Goal: Task Accomplishment & Management: Use online tool/utility

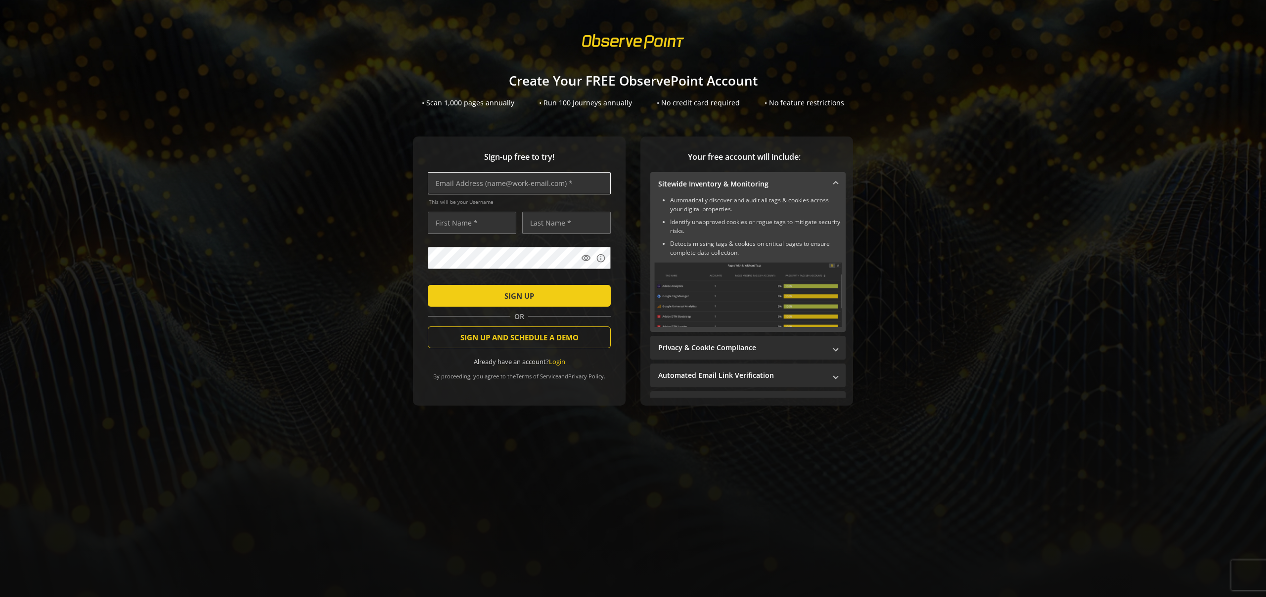
click at [499, 191] on input "text" at bounding box center [519, 183] width 183 height 22
type input "seba@binaryanvil.com"
type input "Sebastian"
type input "Gonnelli"
click at [454, 184] on input "seba@binaryanvil.com" at bounding box center [519, 183] width 183 height 22
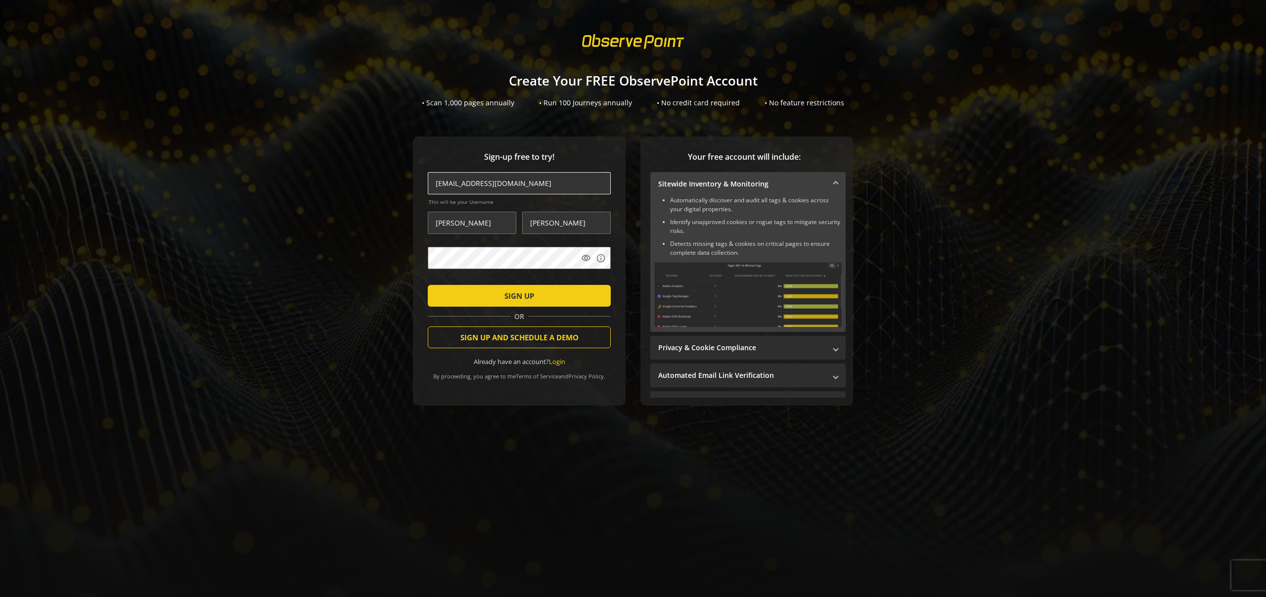
click at [449, 184] on input "seba@binaryanvil.com" at bounding box center [519, 183] width 183 height 22
click at [453, 181] on input "seba@binaryanvil.com" at bounding box center [519, 183] width 183 height 22
click at [584, 261] on mat-icon "visibility" at bounding box center [586, 258] width 10 height 10
click at [460, 181] on input "seba+10@binaryanvil.com" at bounding box center [519, 183] width 183 height 22
type input "seba+11@binaryanvil.com"
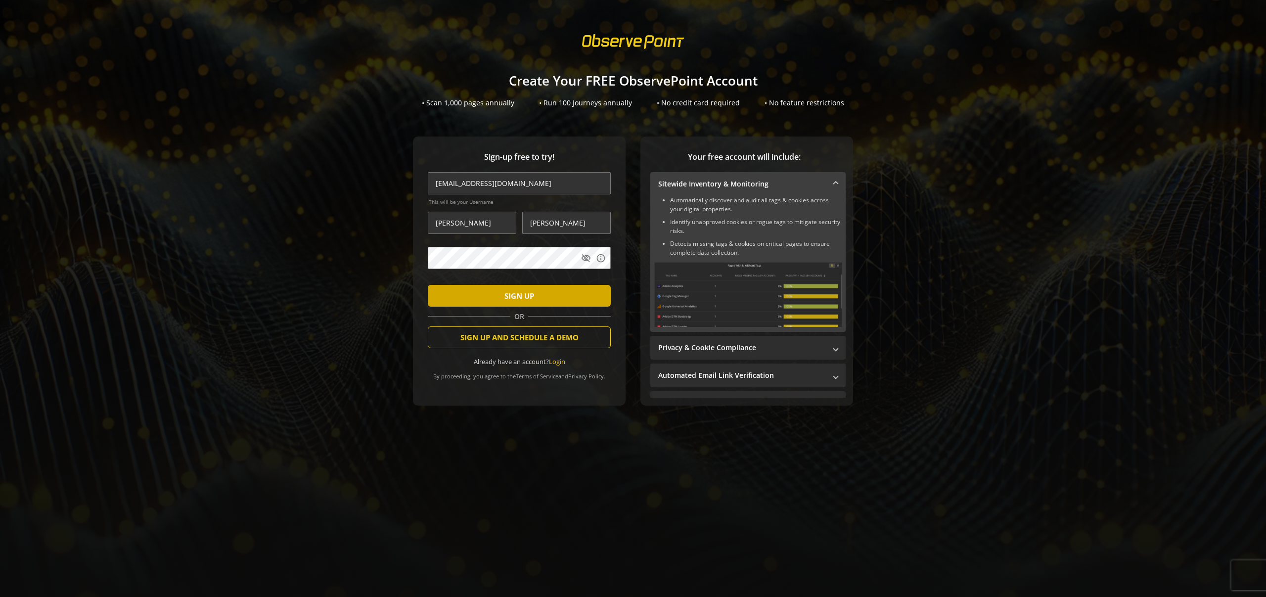
click at [504, 295] on span "submit" at bounding box center [519, 296] width 183 height 24
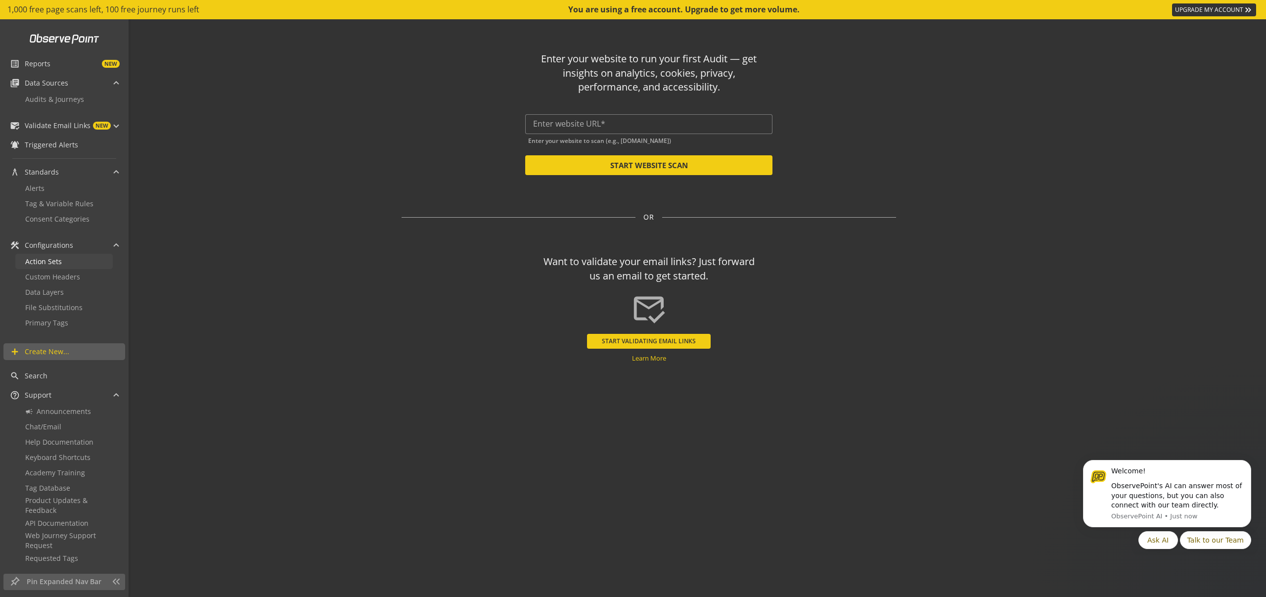
click at [66, 263] on link "Action Sets" at bounding box center [63, 261] width 97 height 15
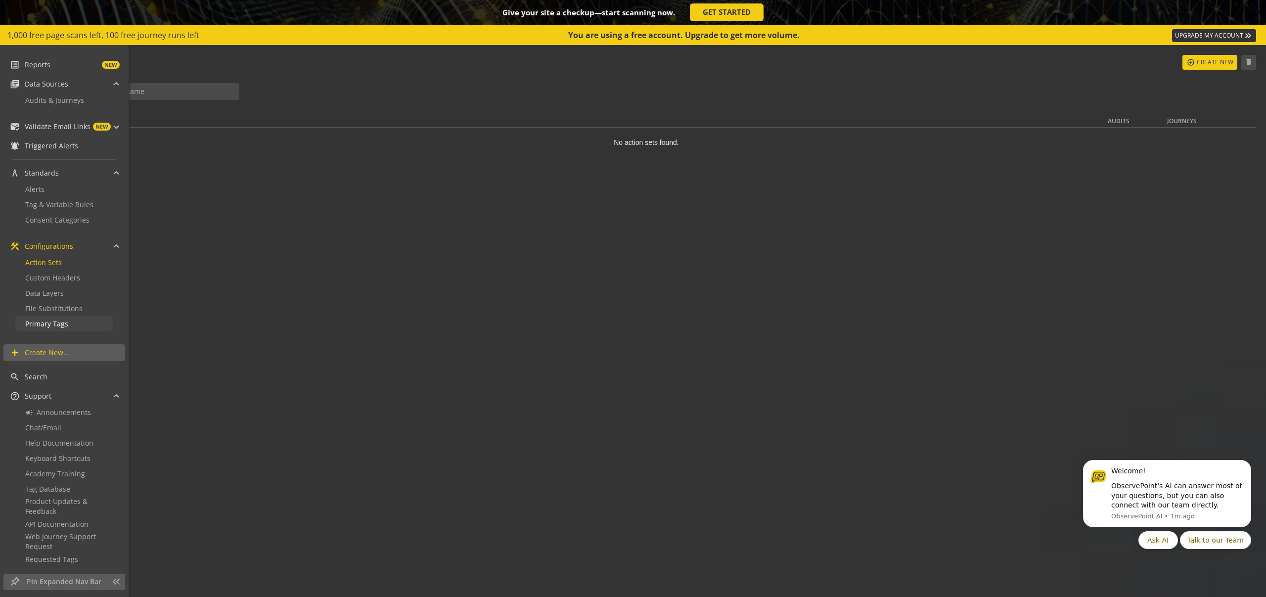
scroll to position [63, 0]
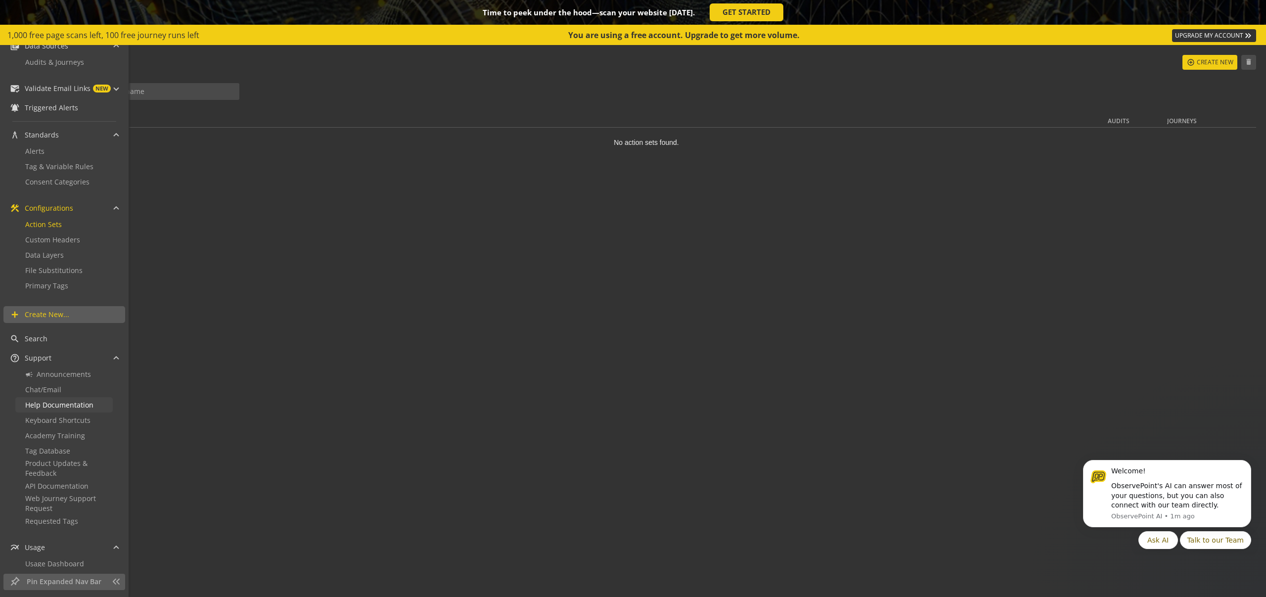
click at [57, 403] on span "Help Documentation" at bounding box center [59, 404] width 68 height 9
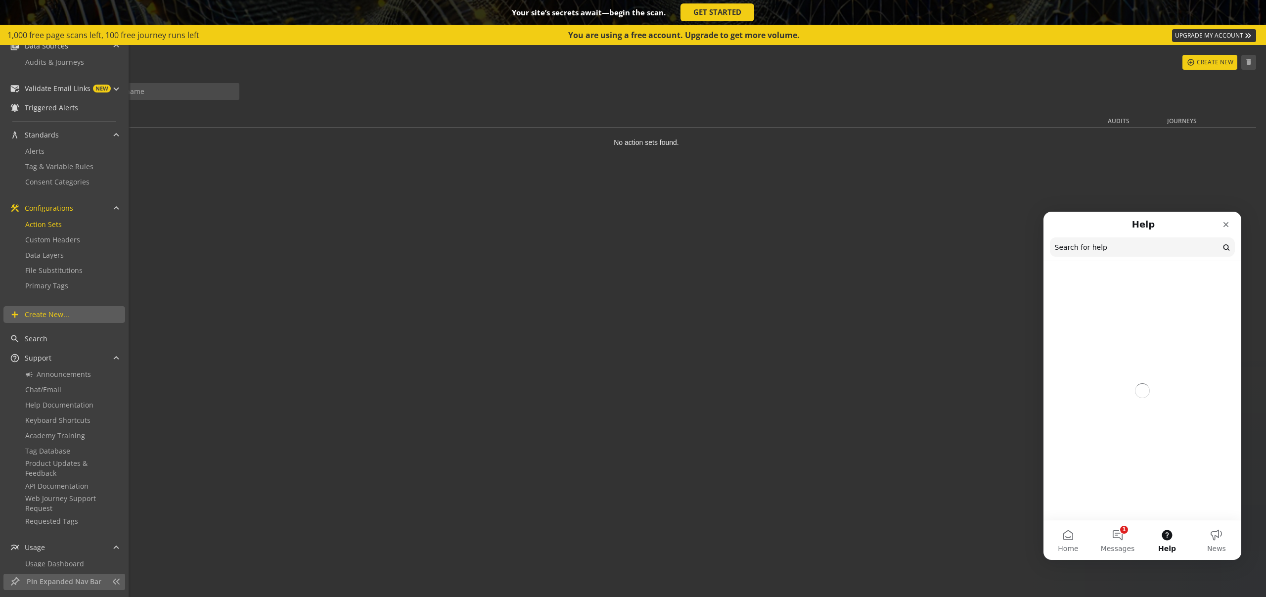
scroll to position [0, 0]
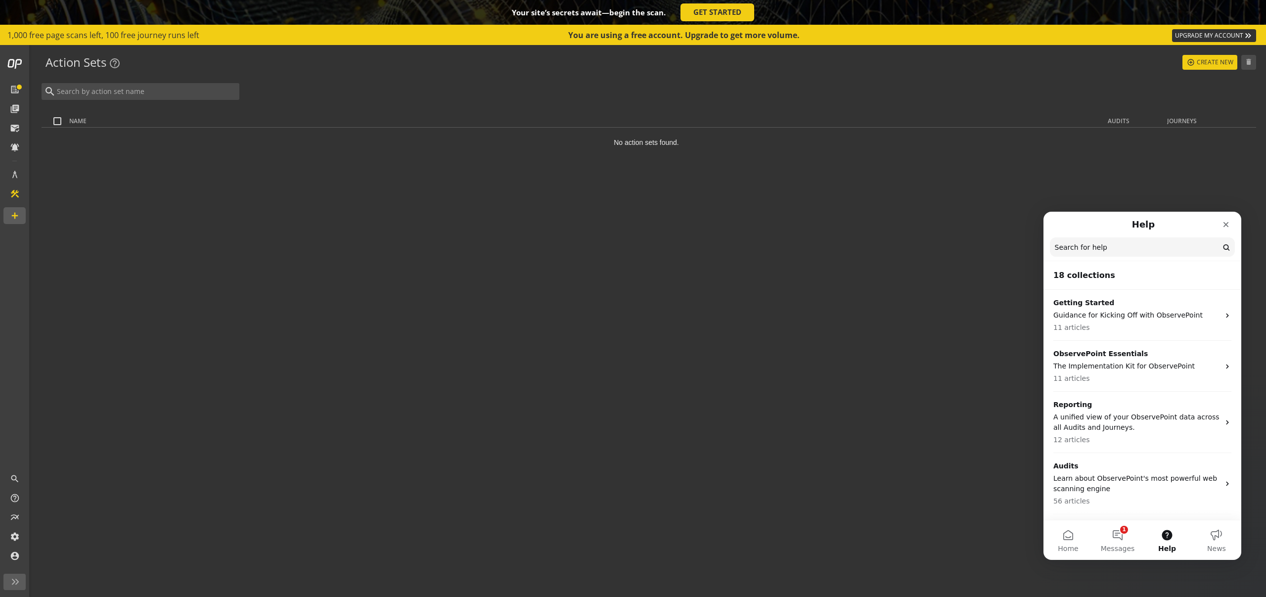
click at [1109, 246] on input "Search for help" at bounding box center [1142, 246] width 185 height 19
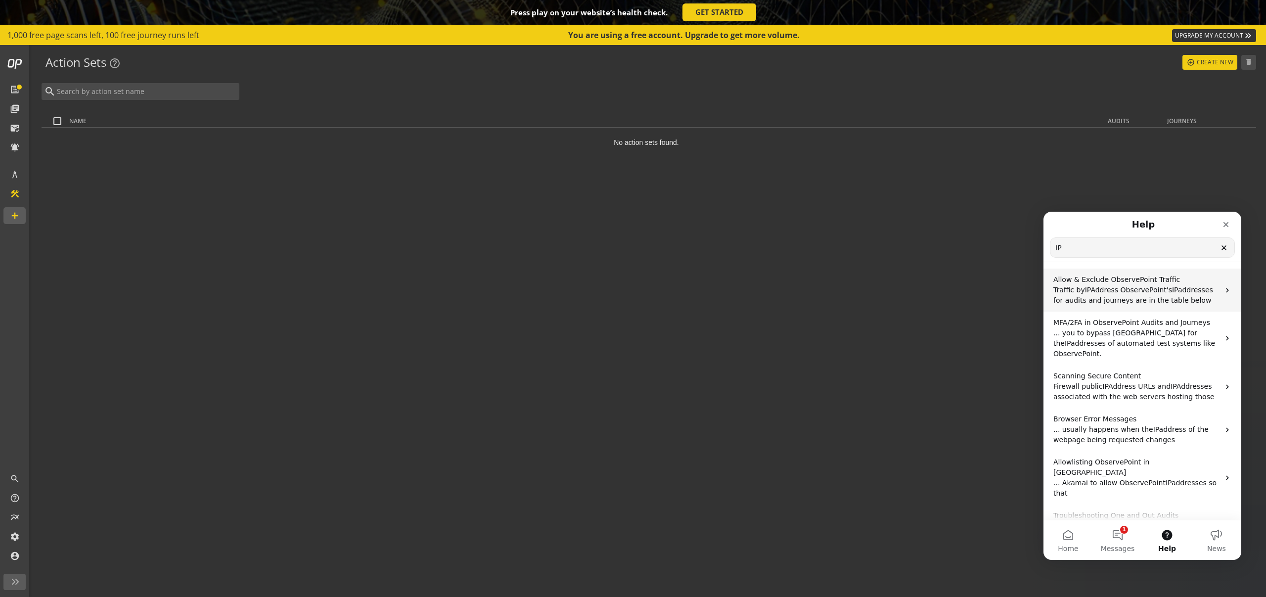
type input "IP"
click at [1138, 294] on span "Address ObservePoint's" at bounding box center [1132, 290] width 82 height 8
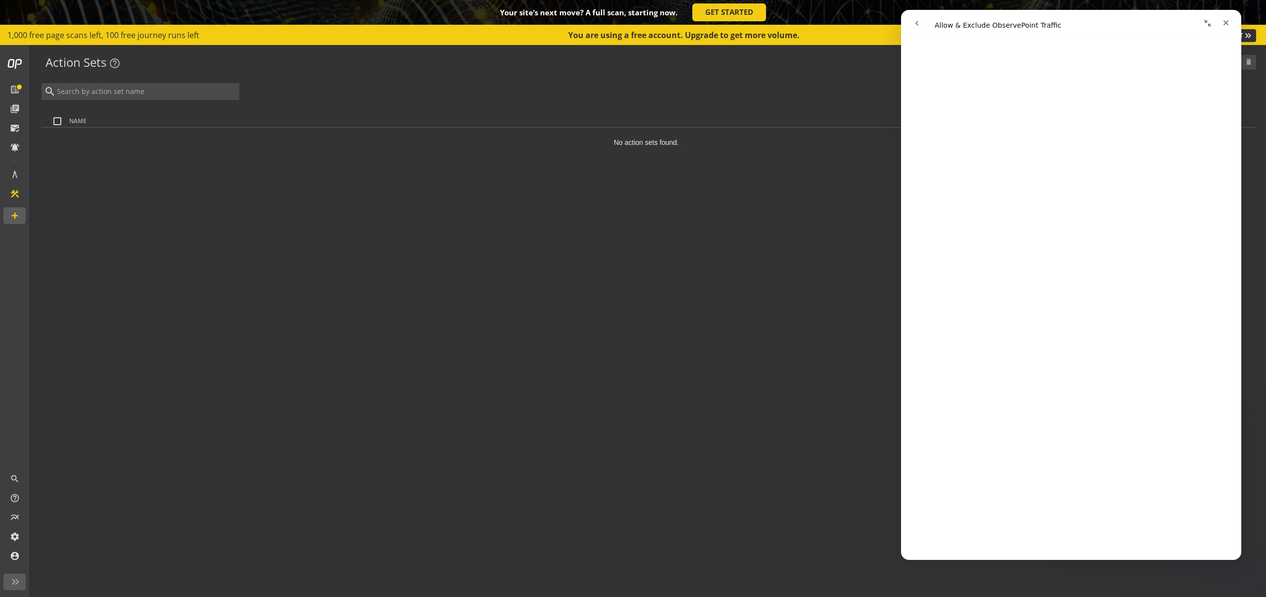
scroll to position [1234, 0]
click at [1223, 20] on icon "Close" at bounding box center [1226, 23] width 8 height 8
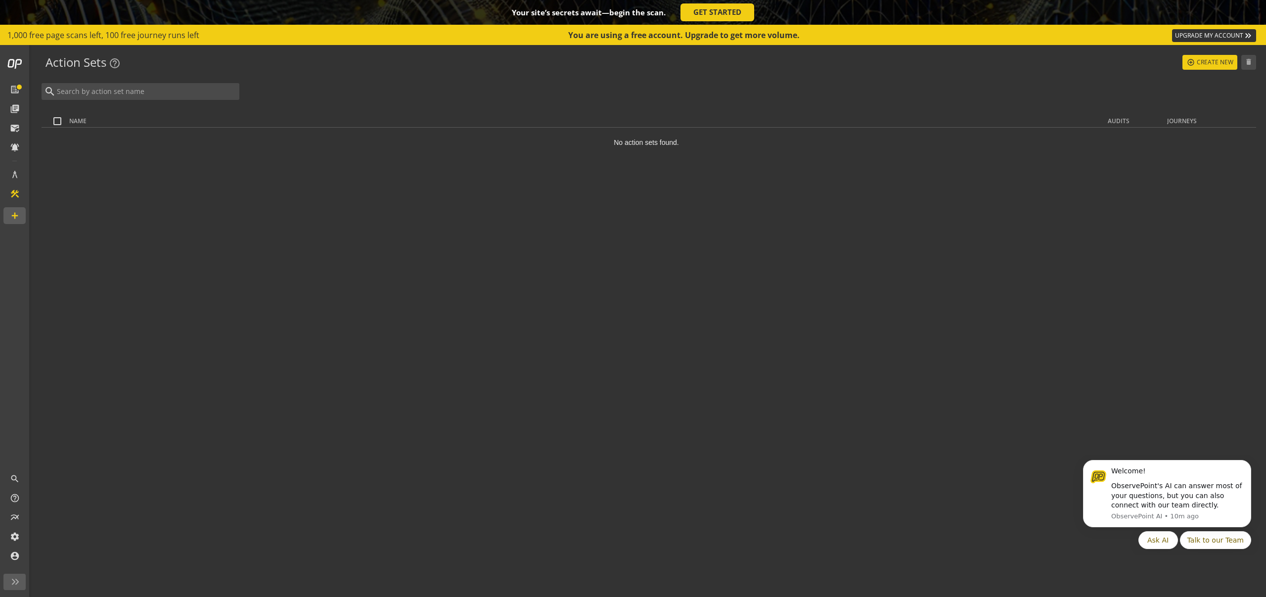
scroll to position [0, 0]
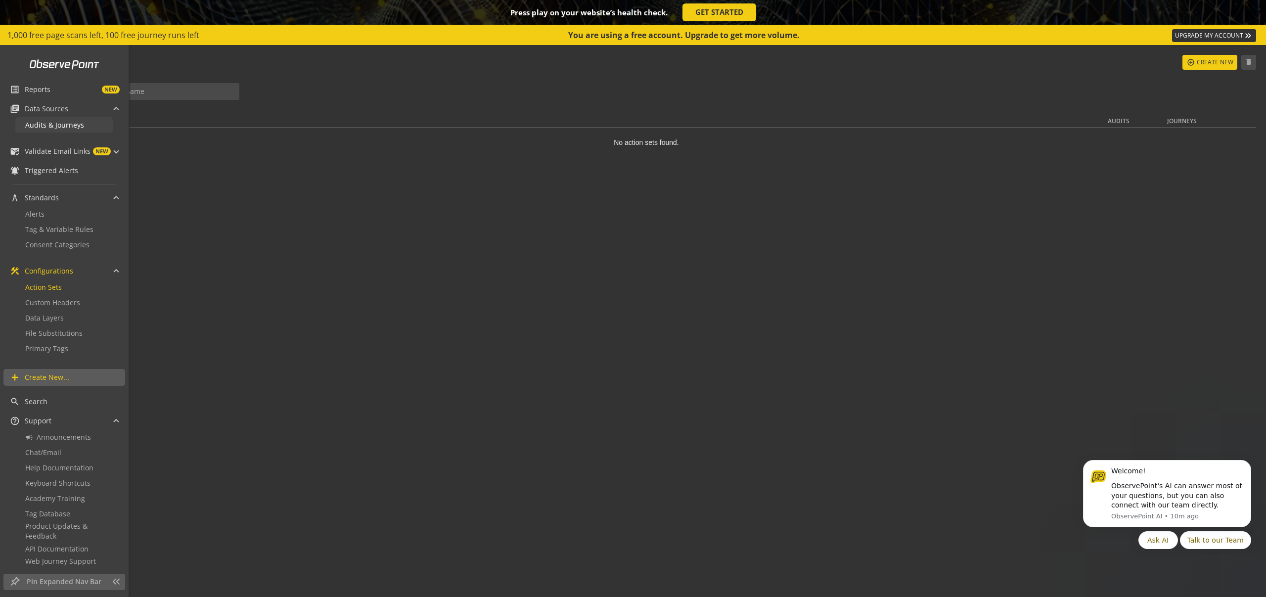
click at [63, 117] on link "Audits & Journeys" at bounding box center [63, 124] width 97 height 15
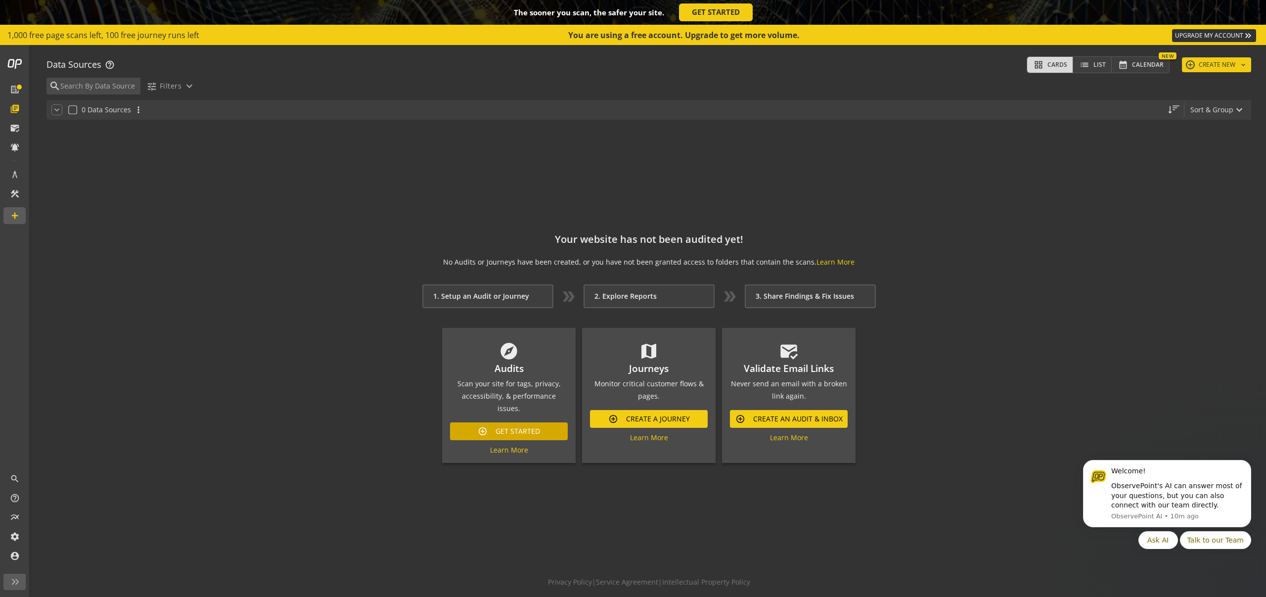
click at [515, 425] on span "Get Started" at bounding box center [518, 431] width 45 height 18
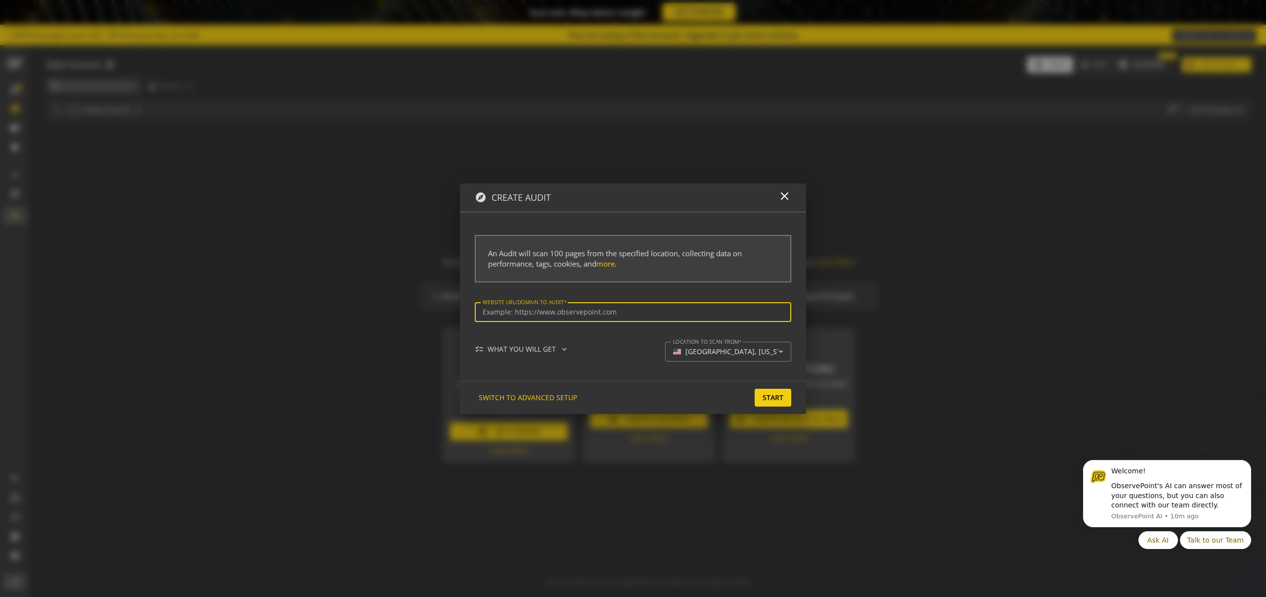
click at [600, 313] on input "Website url/domain to Audit" at bounding box center [633, 312] width 301 height 8
drag, startPoint x: 601, startPoint y: 313, endPoint x: 790, endPoint y: 313, distance: 188.4
click at [790, 313] on div "Website url/domain to Audit https://staging2.famous-smoke.com/cigars/type/premi…" at bounding box center [633, 312] width 317 height 20
type input "https://staging2.famous-smoke.com/cigars/type/premium-cigars"
click at [568, 347] on div "checklist WHAT YOU WILL GET expand_more" at bounding box center [526, 349] width 102 height 10
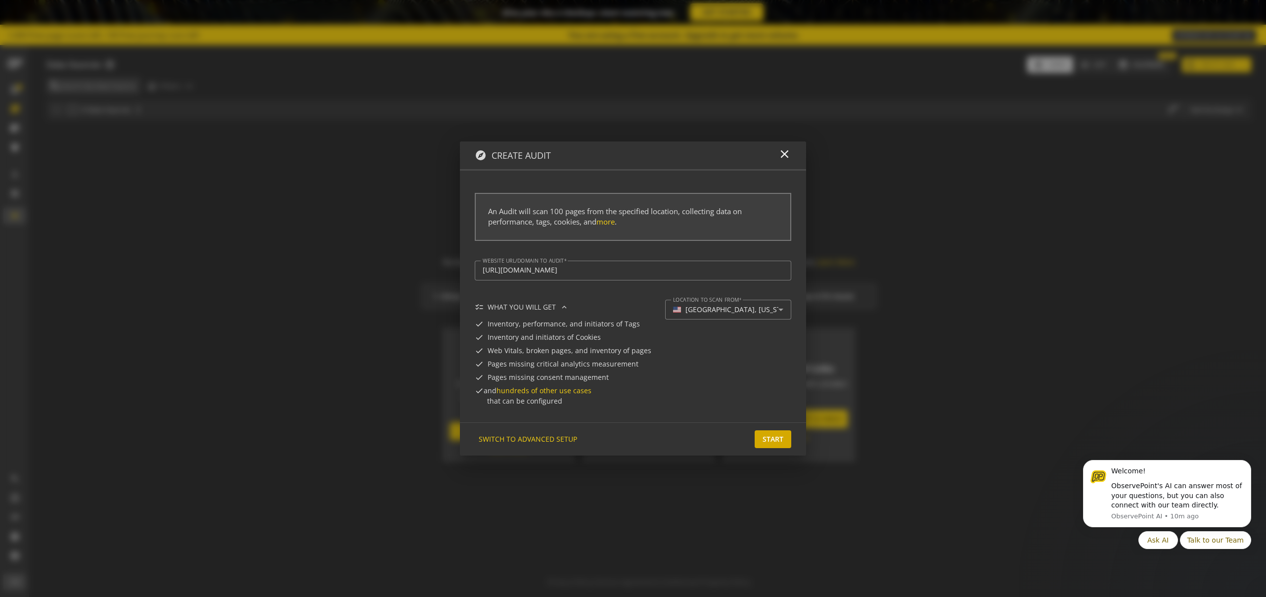
click at [756, 442] on span at bounding box center [773, 439] width 37 height 24
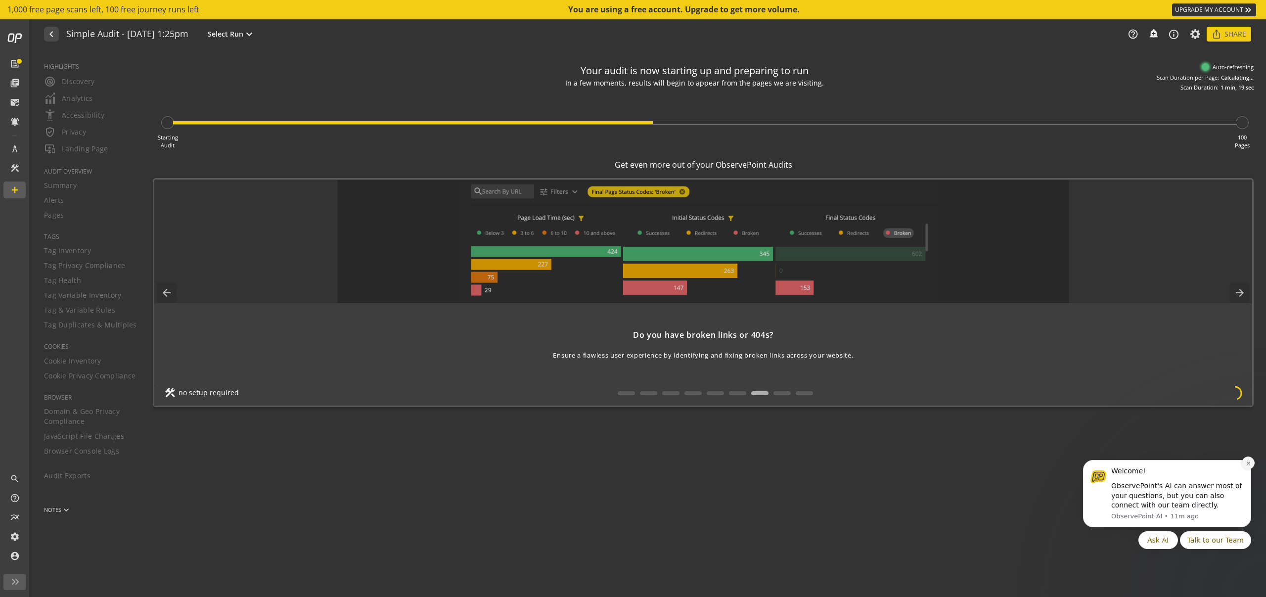
click at [1247, 462] on icon "Dismiss notification" at bounding box center [1248, 462] width 5 height 5
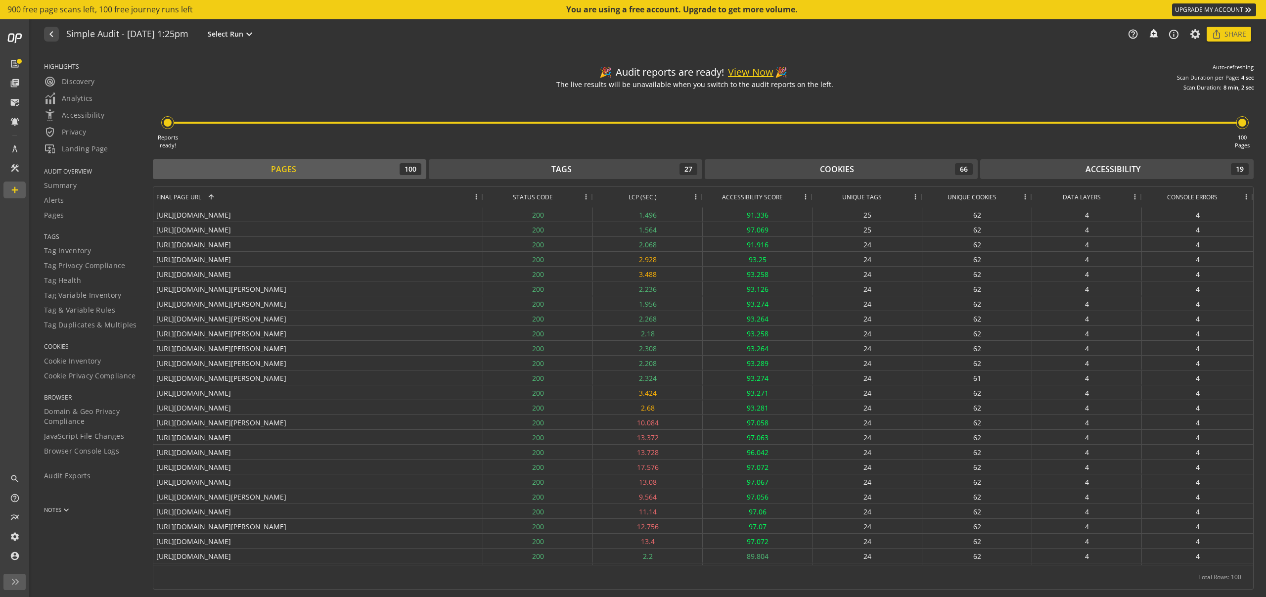
click at [647, 196] on span "LCP (SEC.)" at bounding box center [643, 197] width 28 height 8
click at [647, 196] on span "LCP (SEC.)" at bounding box center [636, 197] width 28 height 8
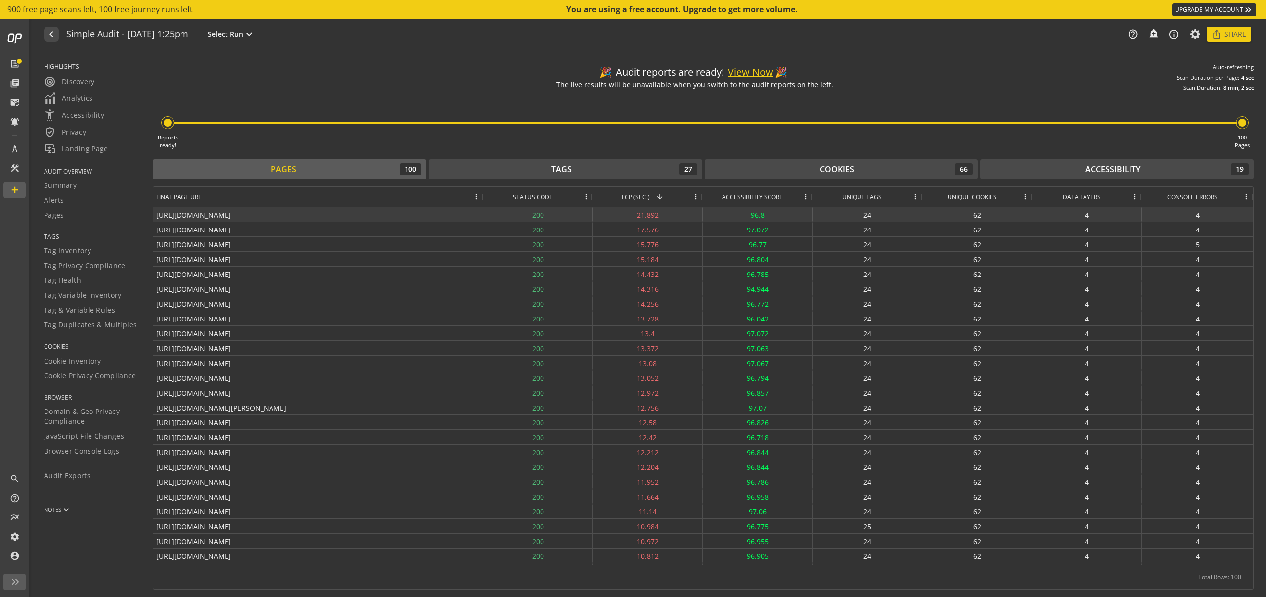
click at [866, 216] on div "24" at bounding box center [868, 214] width 110 height 14
click at [339, 214] on div "https://staging2.famous-smoke.com/cigars/strength/full-cigars" at bounding box center [318, 214] width 330 height 14
click at [654, 166] on div "Tags 27" at bounding box center [566, 169] width 264 height 12
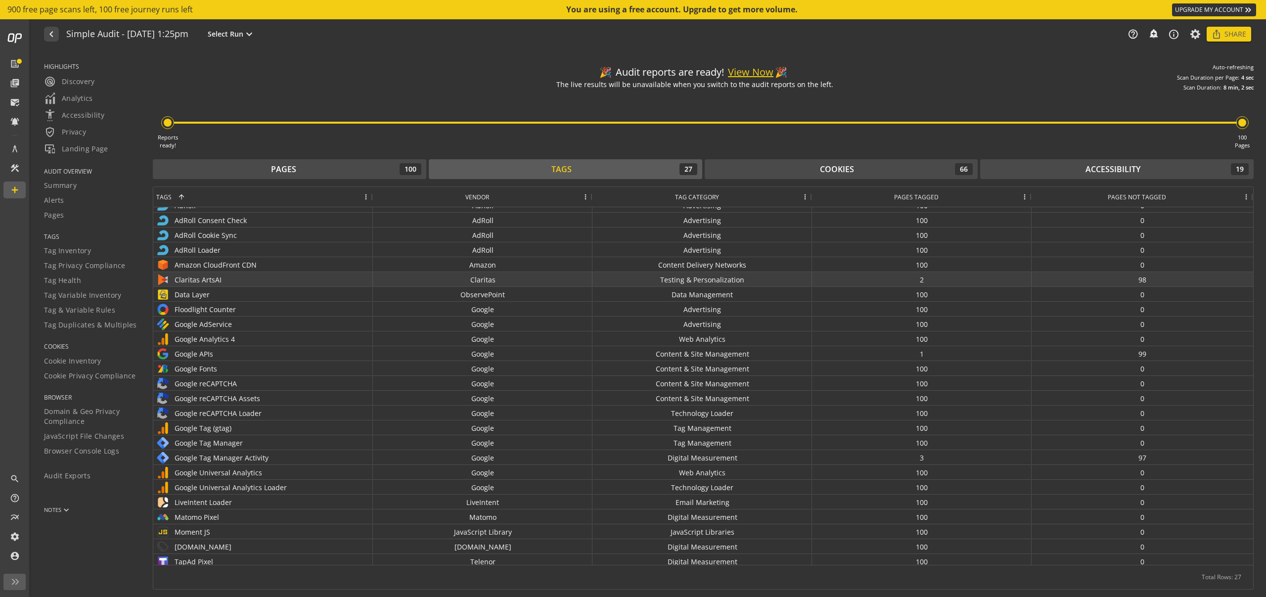
scroll to position [35, 0]
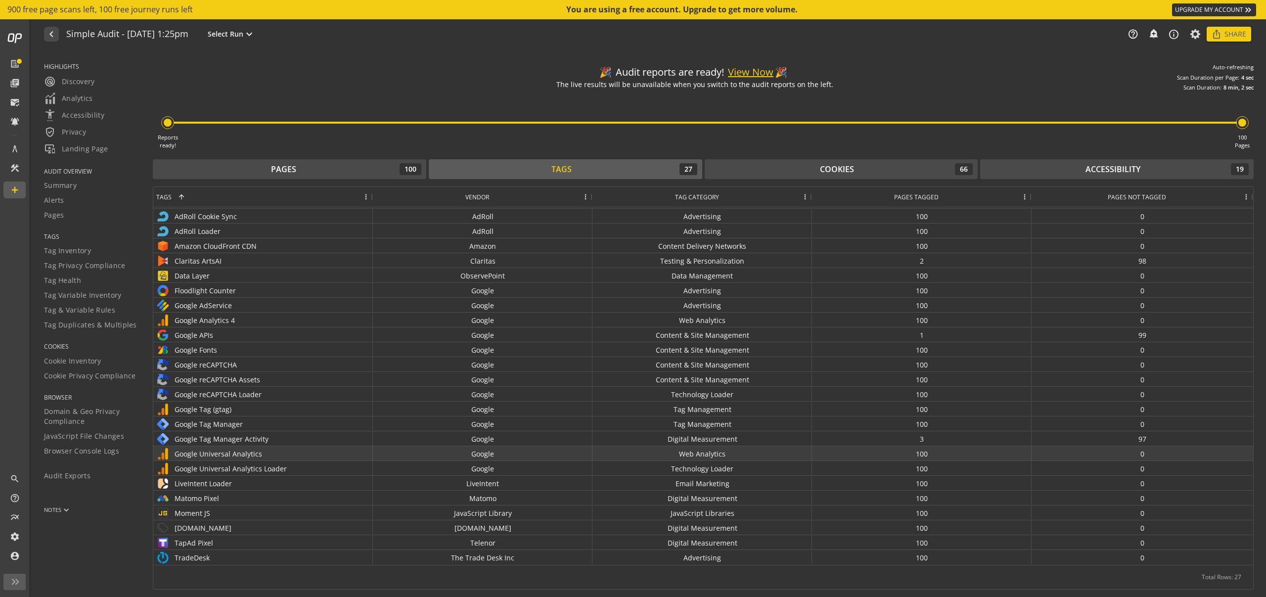
click at [207, 456] on div "Google Universal Analytics" at bounding box center [263, 454] width 214 height 14
click at [73, 280] on span "Tag Health" at bounding box center [62, 280] width 37 height 10
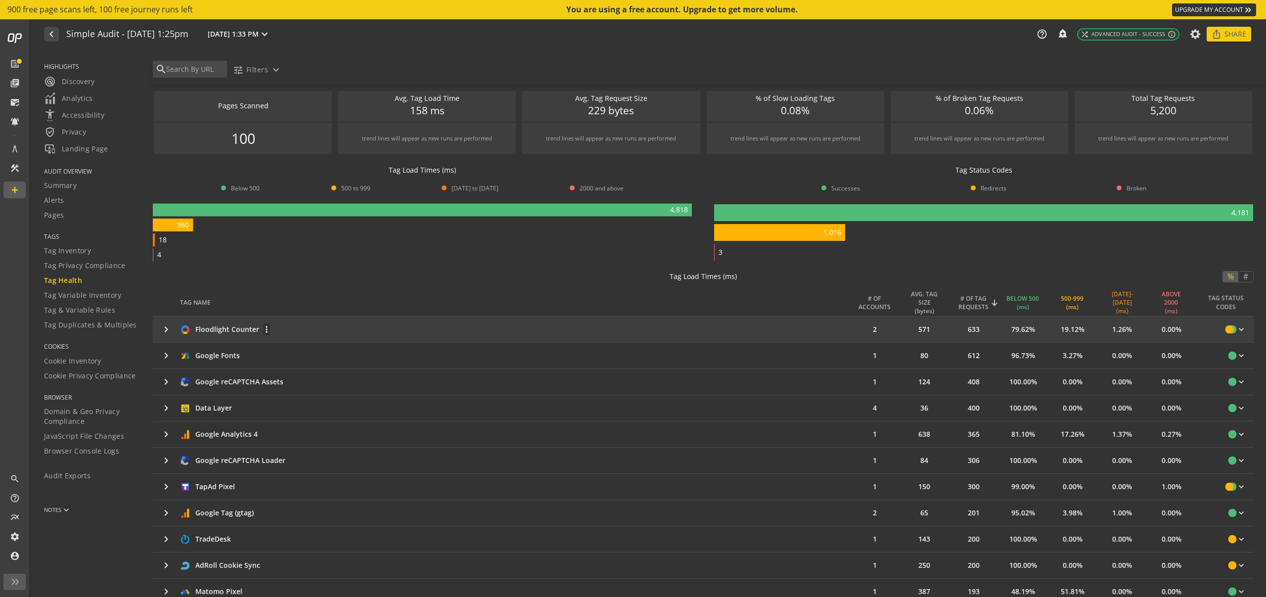
scroll to position [3, 0]
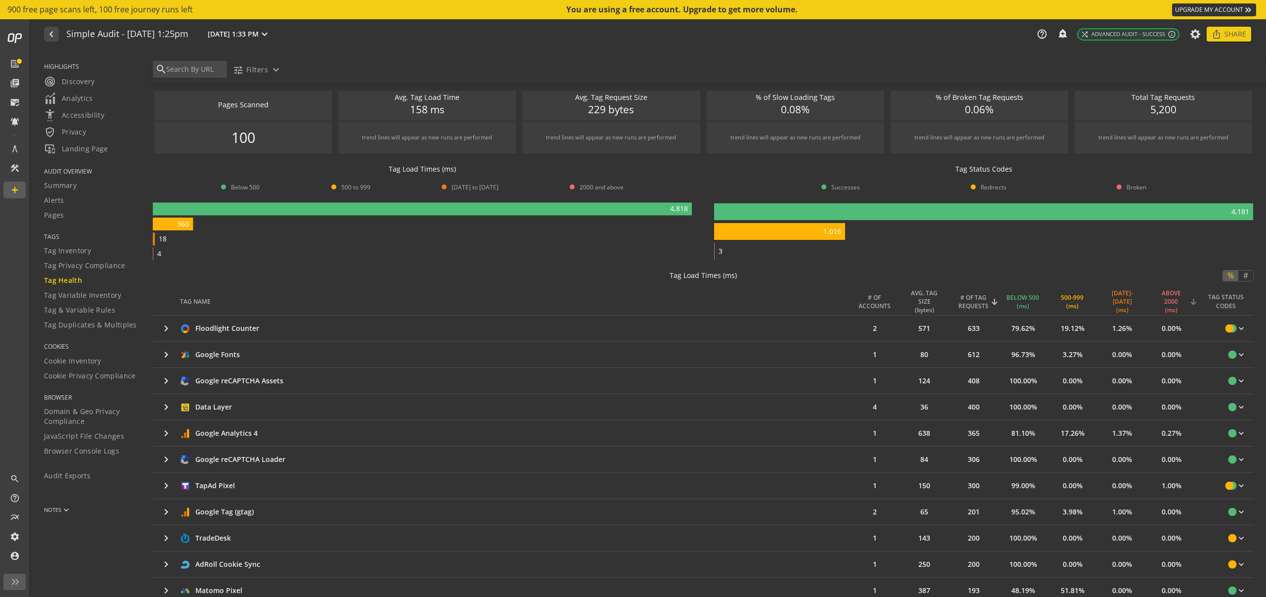
click at [1169, 296] on div "ABOVE 2000 (ms)" at bounding box center [1171, 301] width 33 height 25
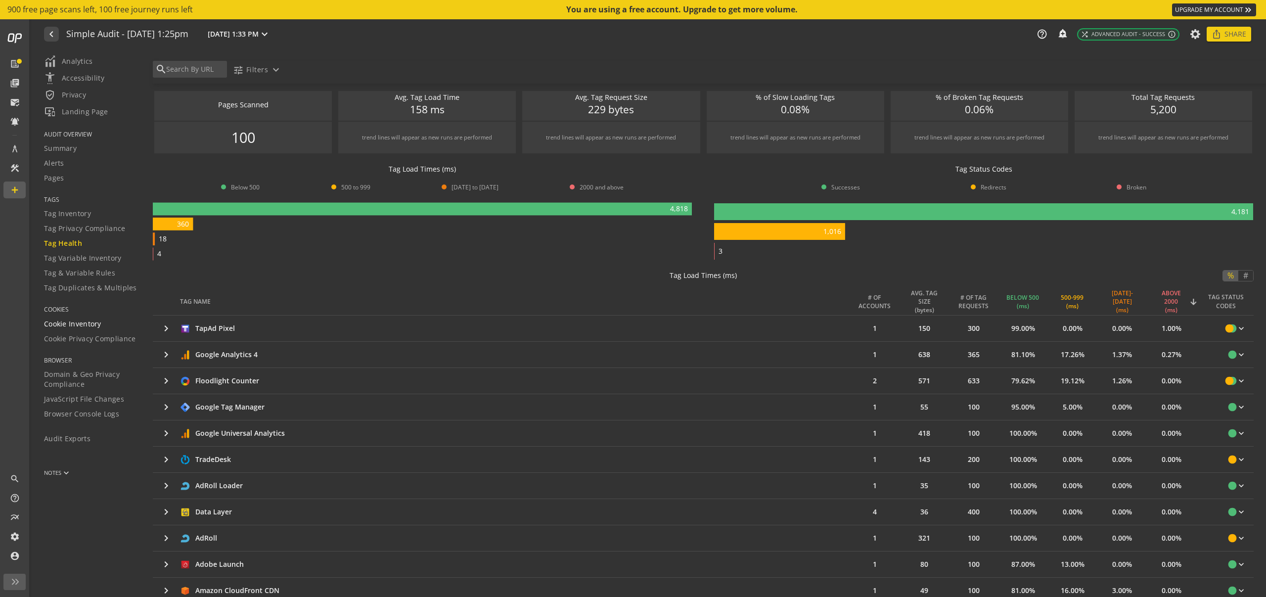
scroll to position [45, 0]
click at [86, 316] on span "Cookie Inventory" at bounding box center [72, 317] width 57 height 10
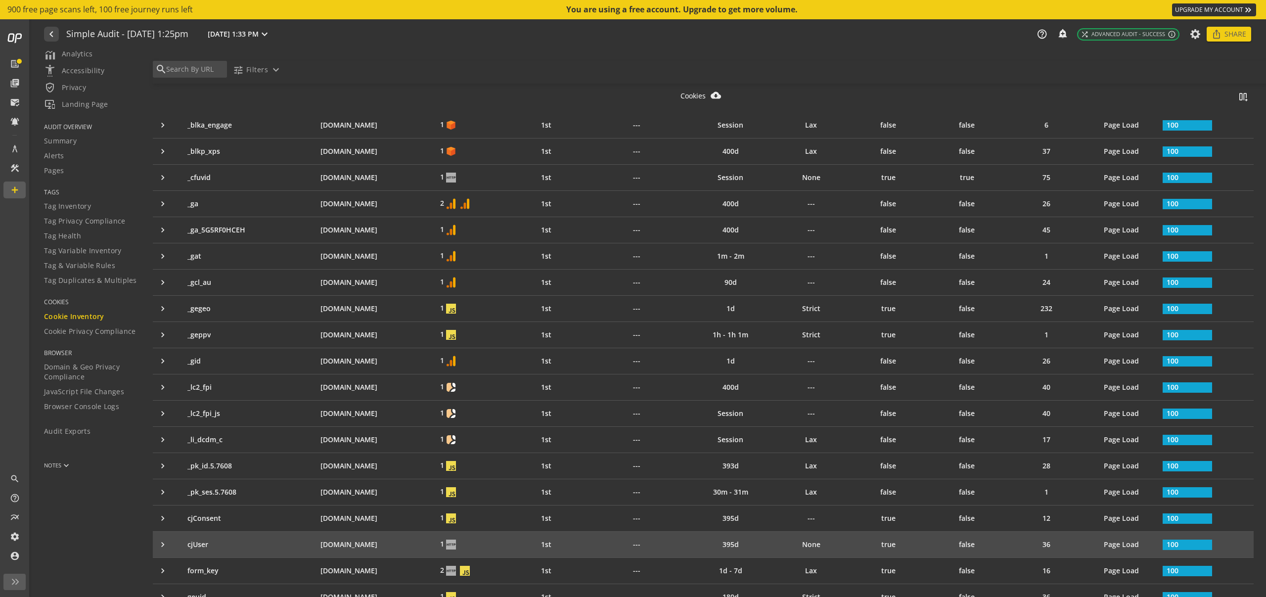
scroll to position [315, 0]
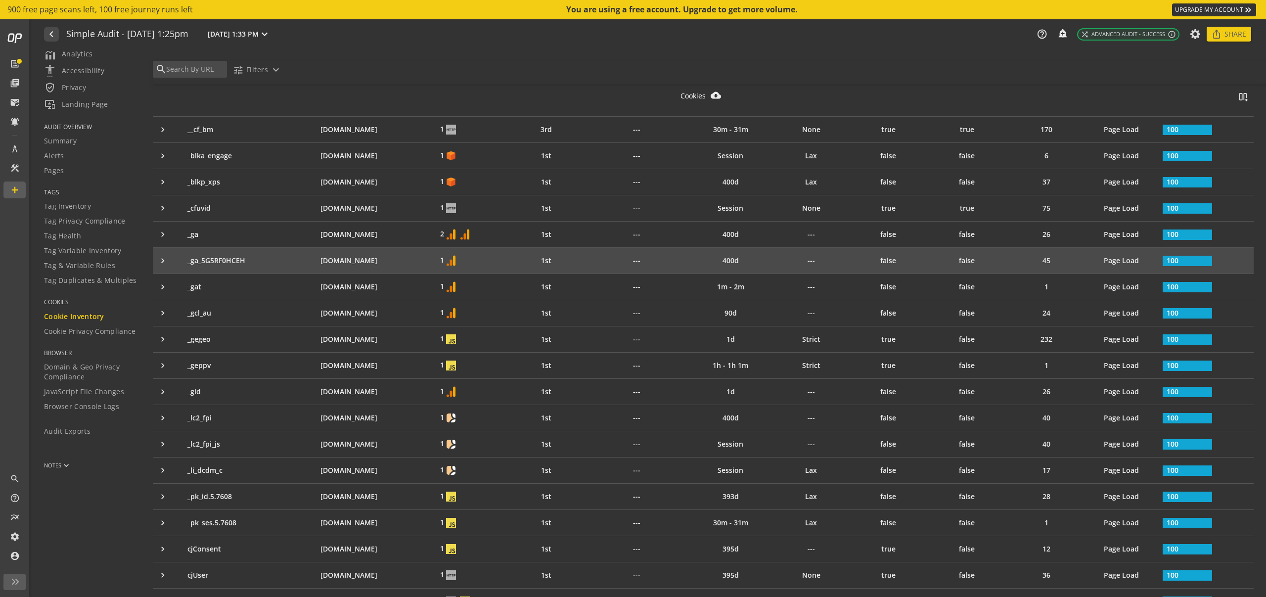
click at [162, 257] on div "keyboard_arrow_right" at bounding box center [170, 261] width 25 height 10
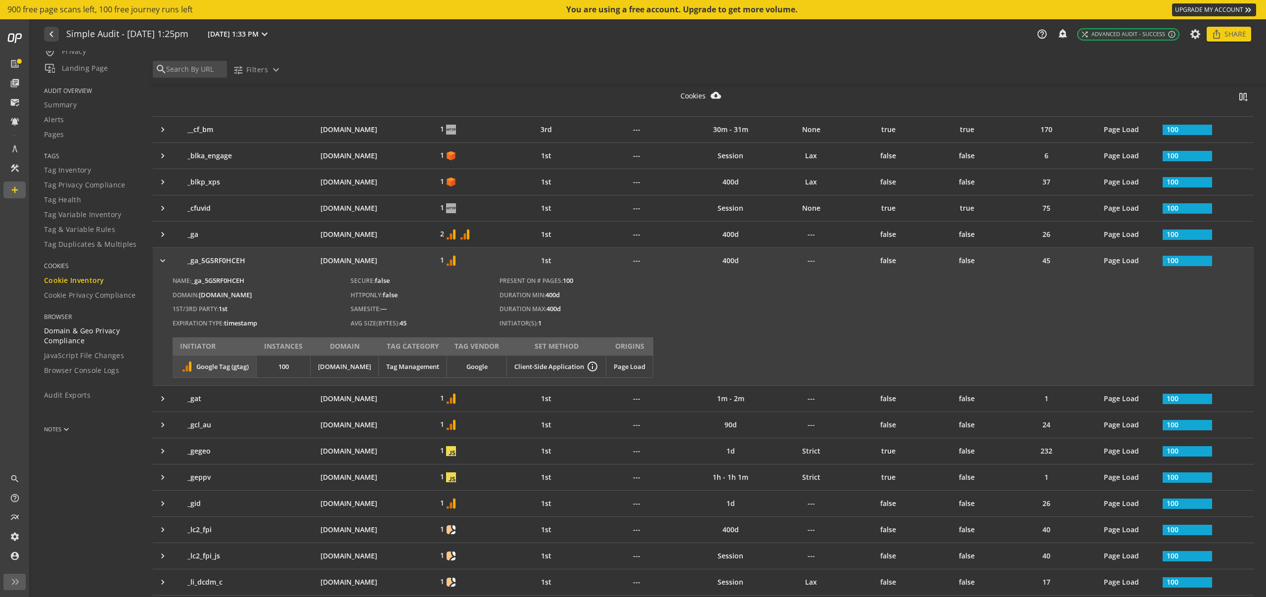
scroll to position [89, 0]
click at [106, 362] on span "Browser Console Logs" at bounding box center [81, 362] width 75 height 10
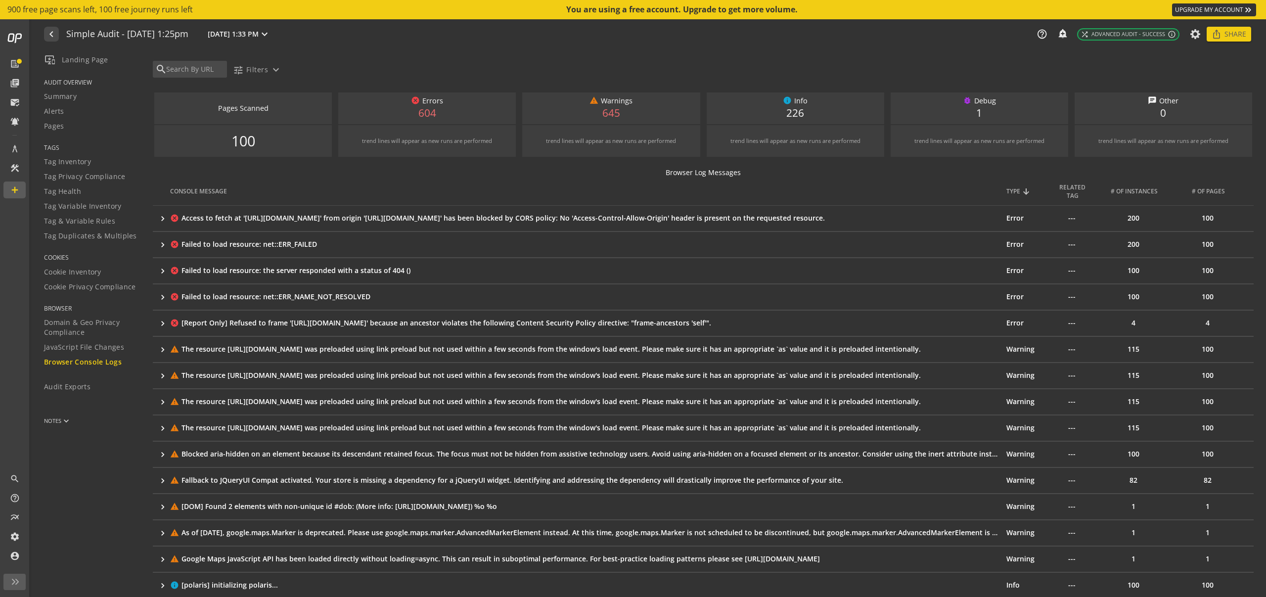
click at [163, 243] on mat-icon "keyboard_arrow_right" at bounding box center [163, 245] width 10 height 10
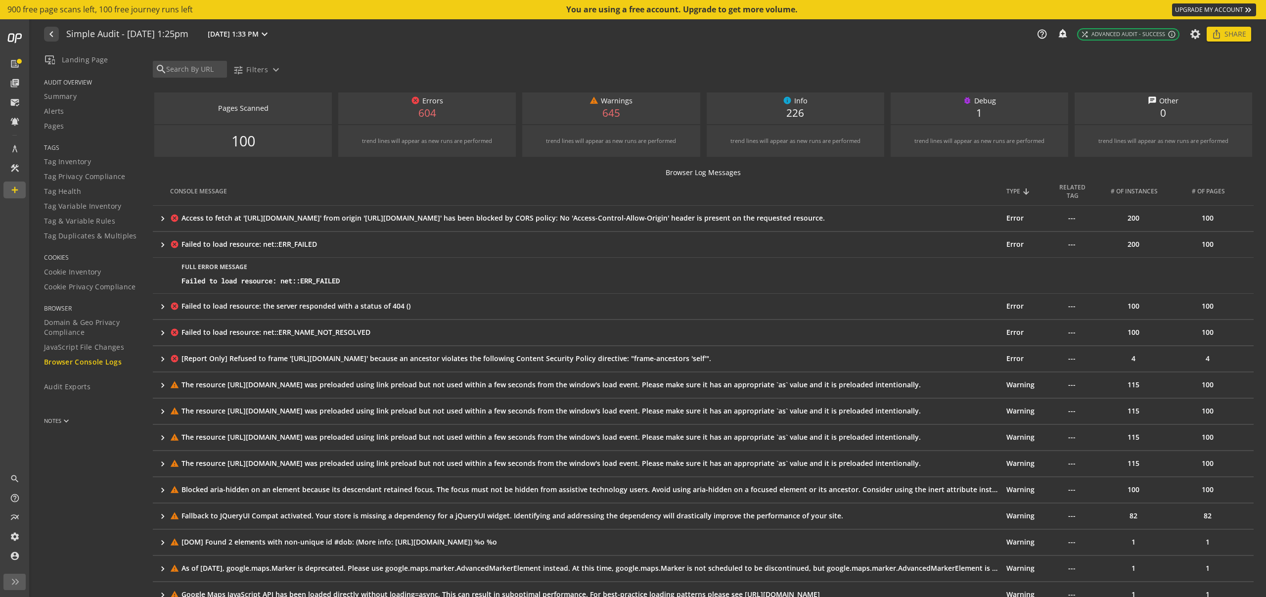
click at [163, 243] on mat-icon "keyboard_arrow_right" at bounding box center [163, 245] width 10 height 10
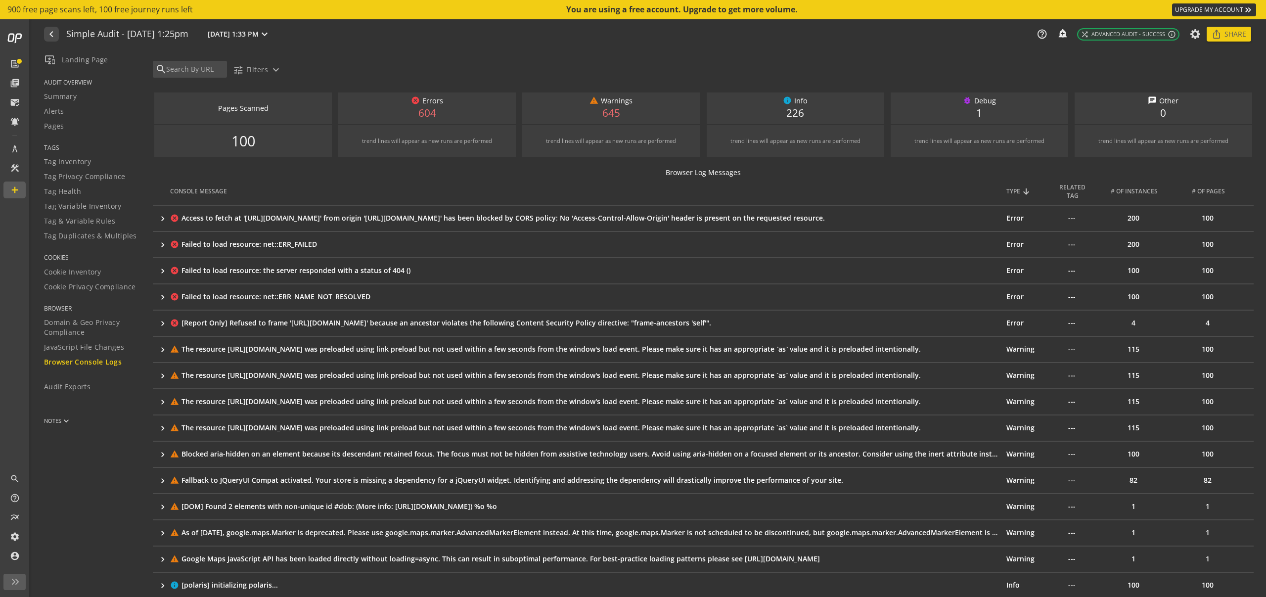
click at [161, 216] on mat-icon "keyboard_arrow_right" at bounding box center [163, 219] width 10 height 10
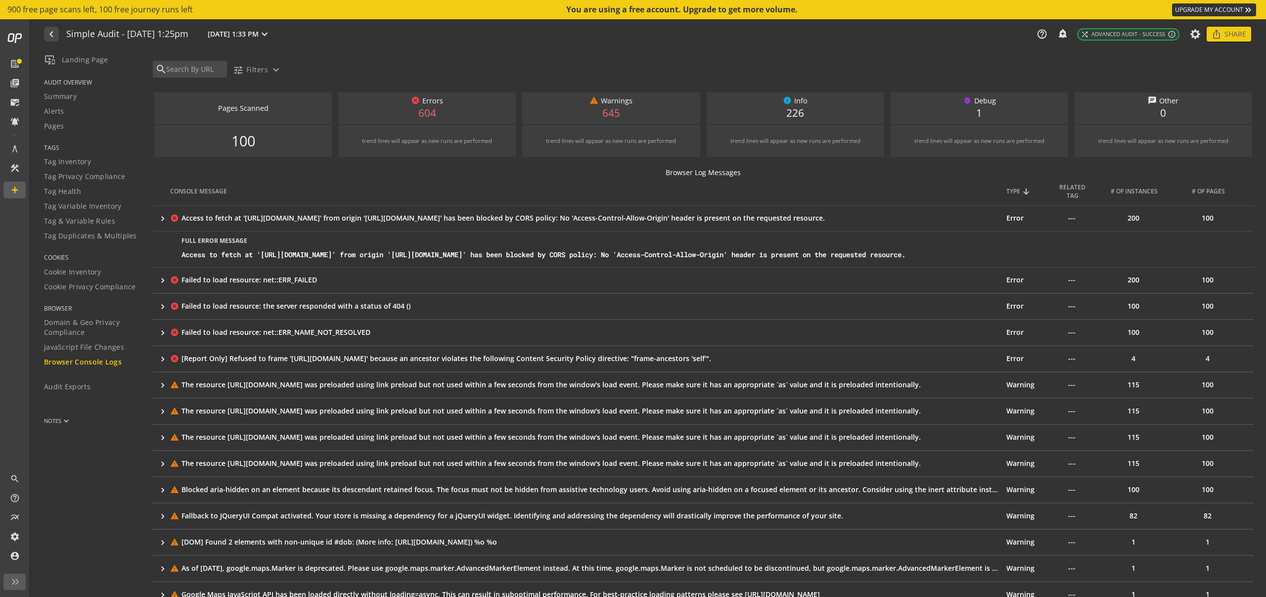
click at [188, 255] on div "Access to fetch at 'https://www.famous-smoke.com/proxydirectory/435991215991/pa…" at bounding box center [714, 255] width 1064 height 10
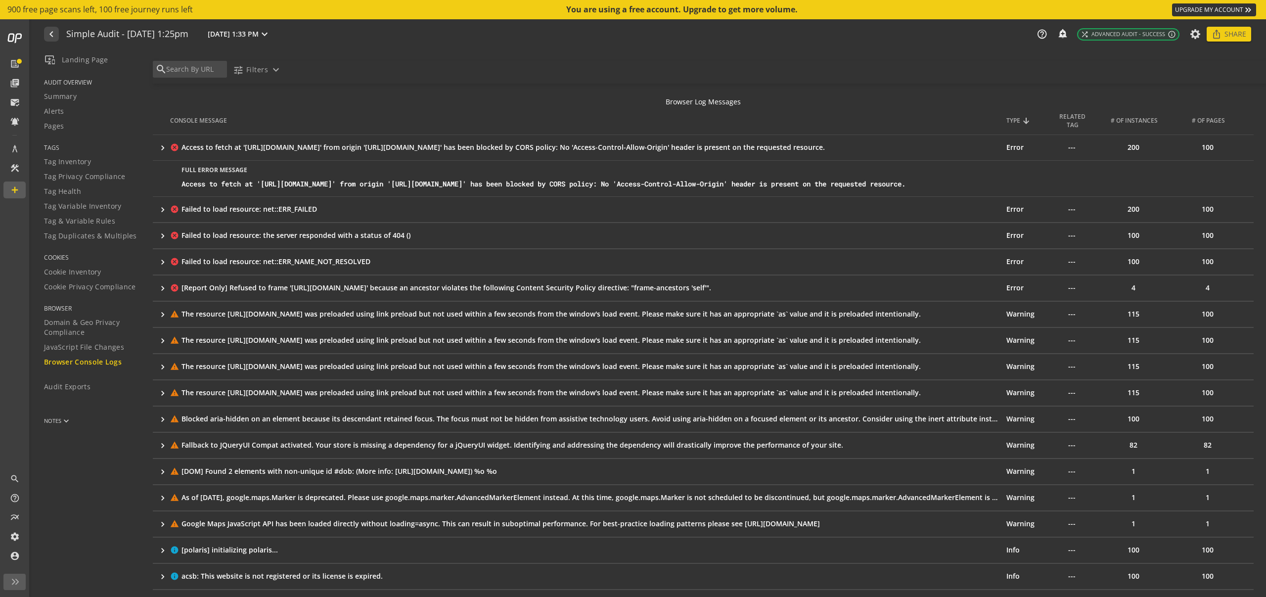
scroll to position [71, 0]
click at [161, 286] on mat-icon "keyboard_arrow_right" at bounding box center [163, 288] width 10 height 10
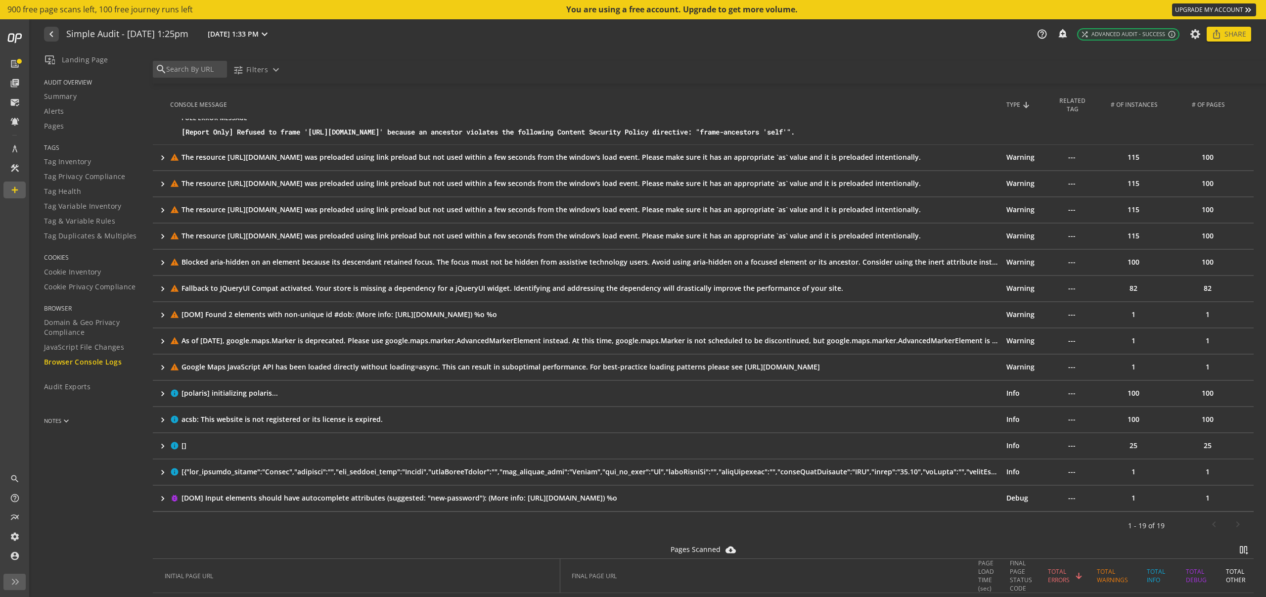
scroll to position [264, 0]
click at [163, 445] on mat-icon "keyboard_arrow_right" at bounding box center [163, 446] width 10 height 10
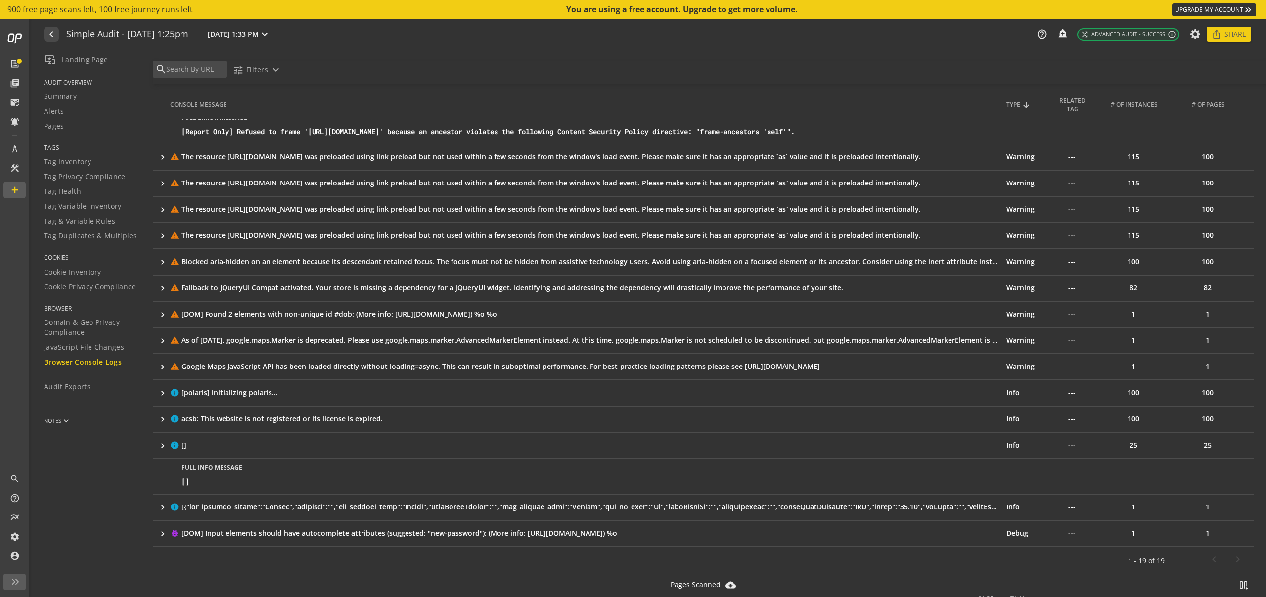
click at [163, 445] on mat-icon "keyboard_arrow_right" at bounding box center [163, 446] width 10 height 10
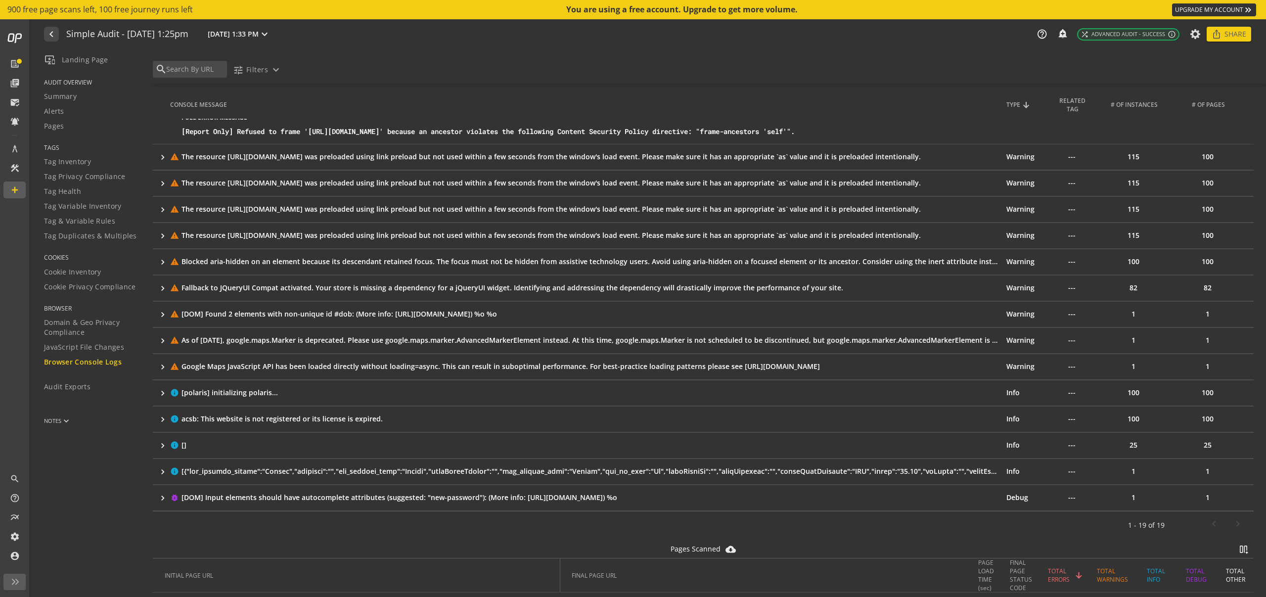
click at [163, 417] on mat-icon "keyboard_arrow_right" at bounding box center [163, 419] width 10 height 10
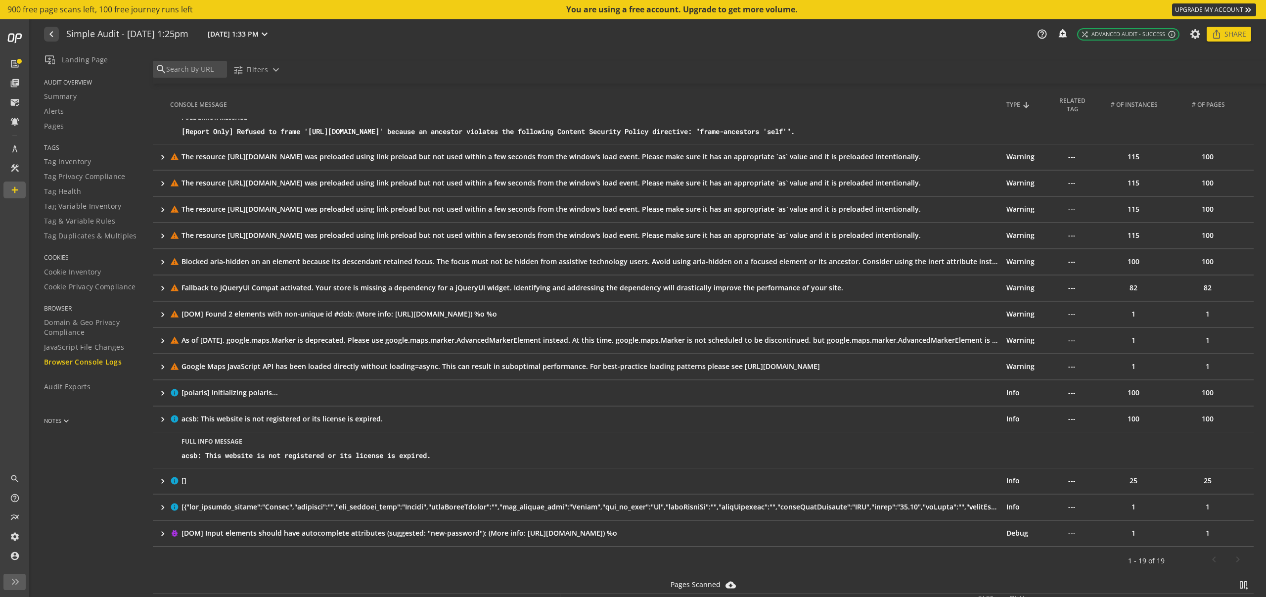
click at [163, 417] on mat-icon "keyboard_arrow_right" at bounding box center [163, 419] width 10 height 10
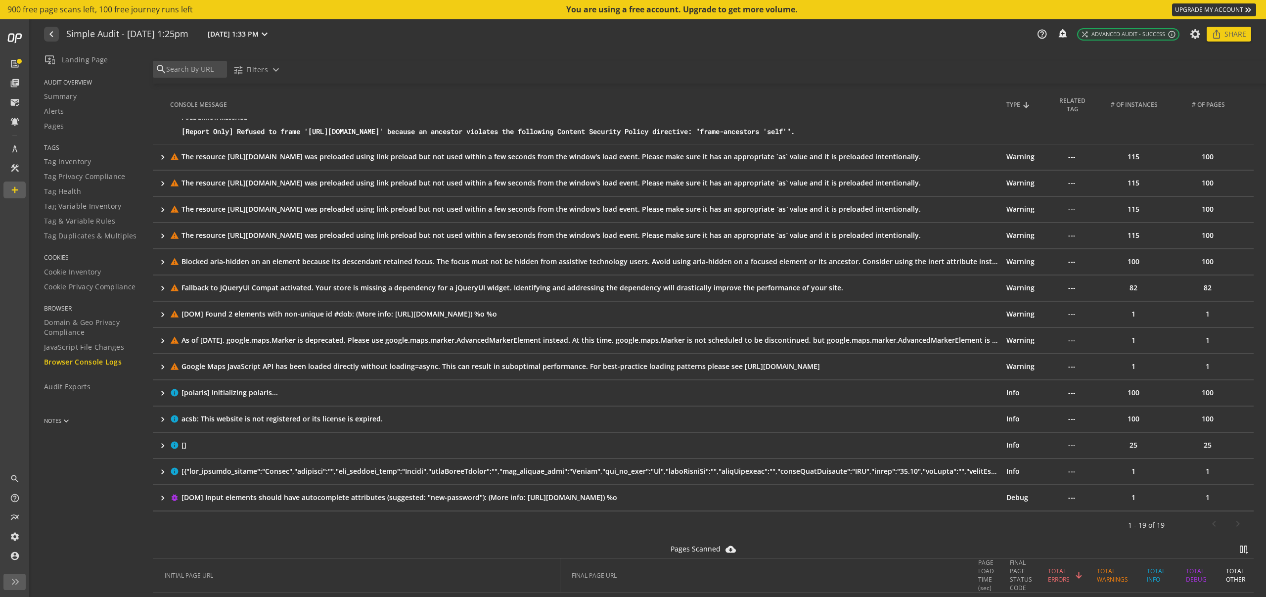
click at [164, 391] on mat-icon "keyboard_arrow_right" at bounding box center [163, 393] width 10 height 10
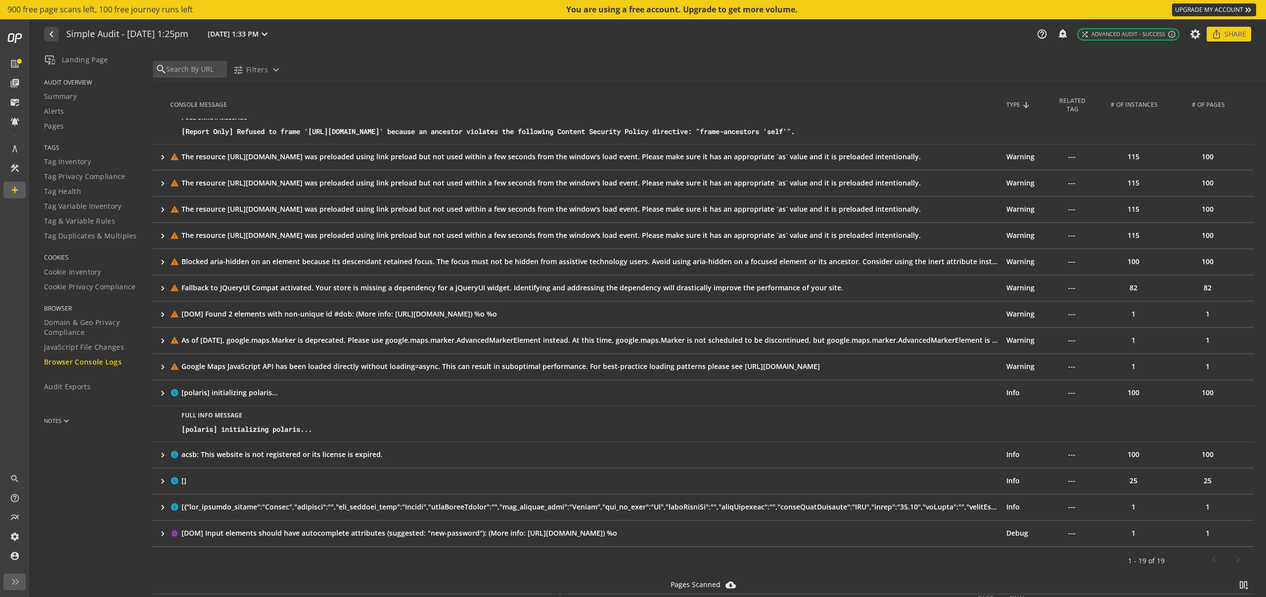
click at [164, 391] on mat-icon "keyboard_arrow_right" at bounding box center [163, 393] width 10 height 10
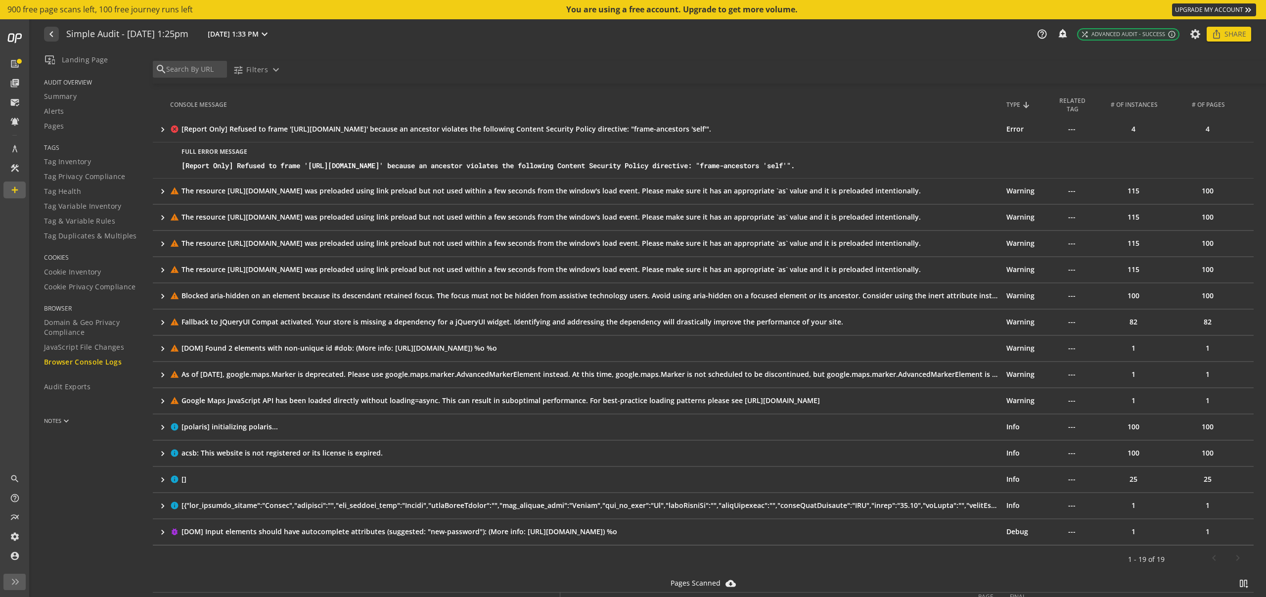
scroll to position [226, 0]
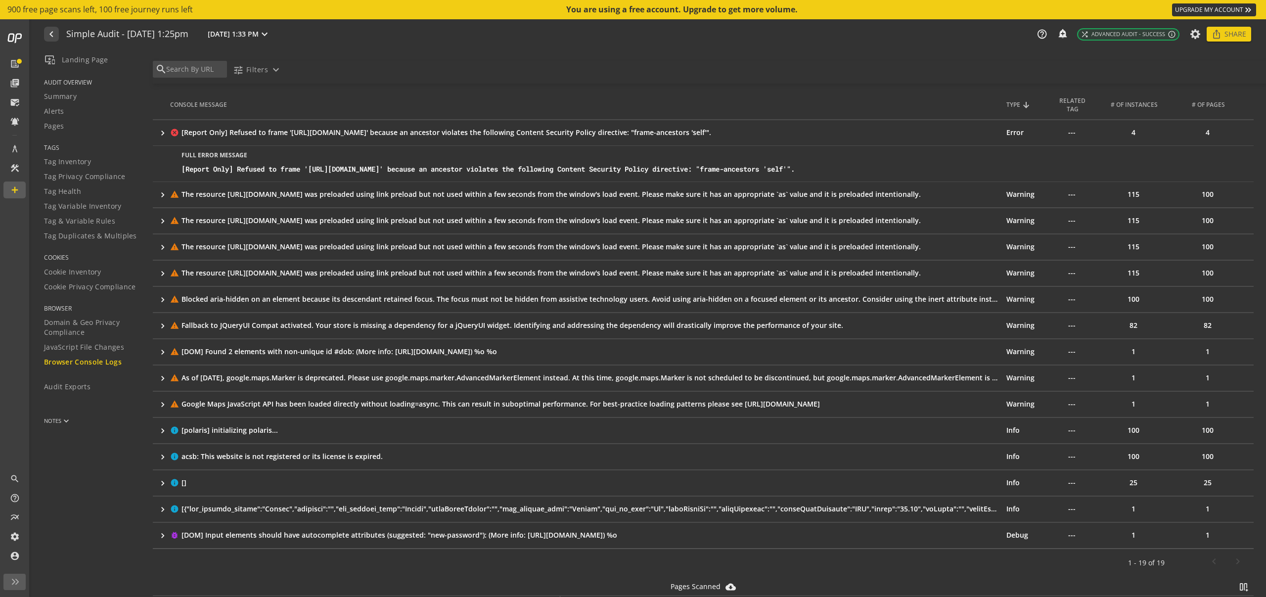
click at [164, 376] on mat-icon "keyboard_arrow_right" at bounding box center [163, 378] width 10 height 10
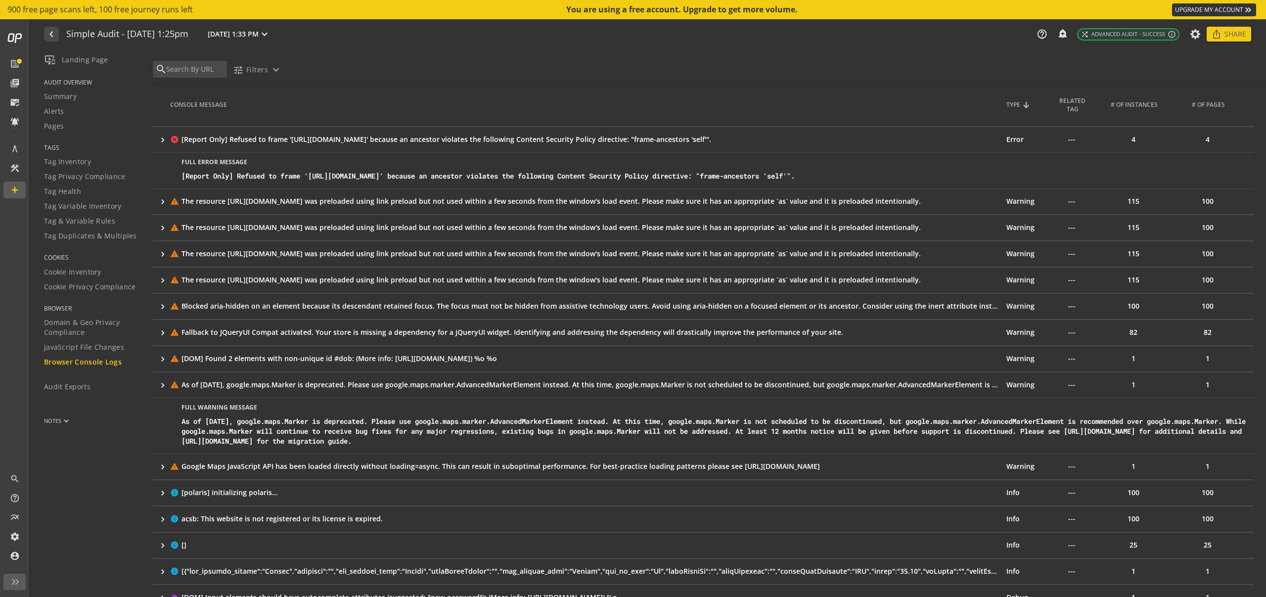
scroll to position [217, 0]
click at [193, 311] on div "Blocked aria-hidden on an element because its descendant retained focus. The fo…" at bounding box center [590, 308] width 817 height 10
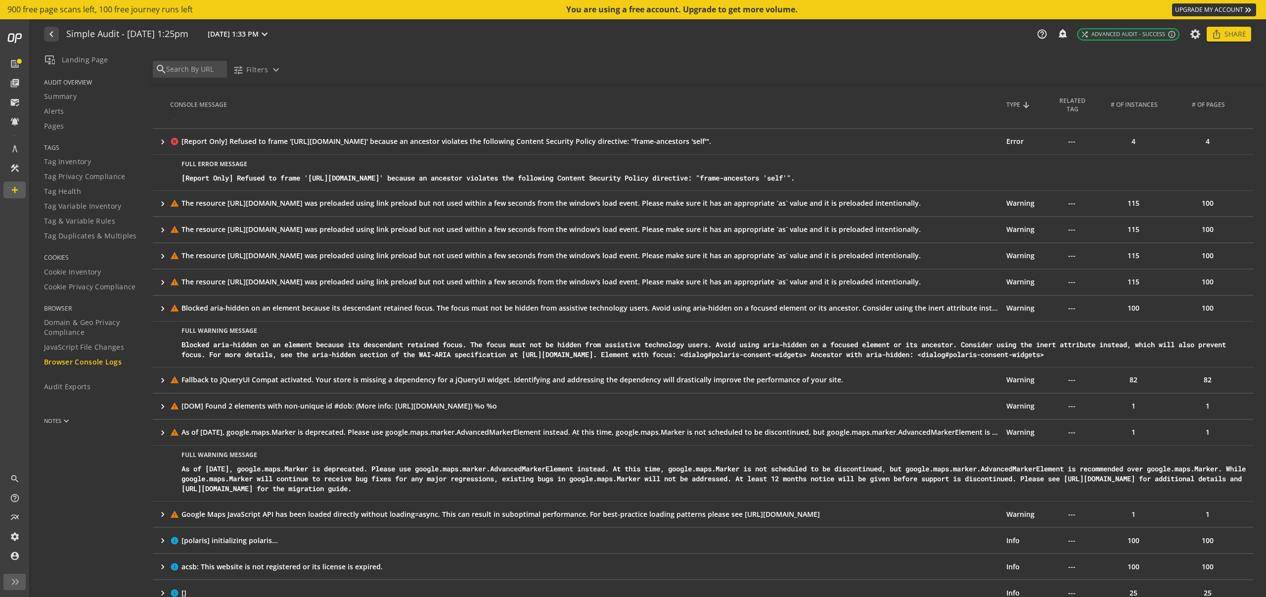
click at [193, 311] on div "Blocked aria-hidden on an element because its descendant retained focus. The fo…" at bounding box center [590, 308] width 817 height 10
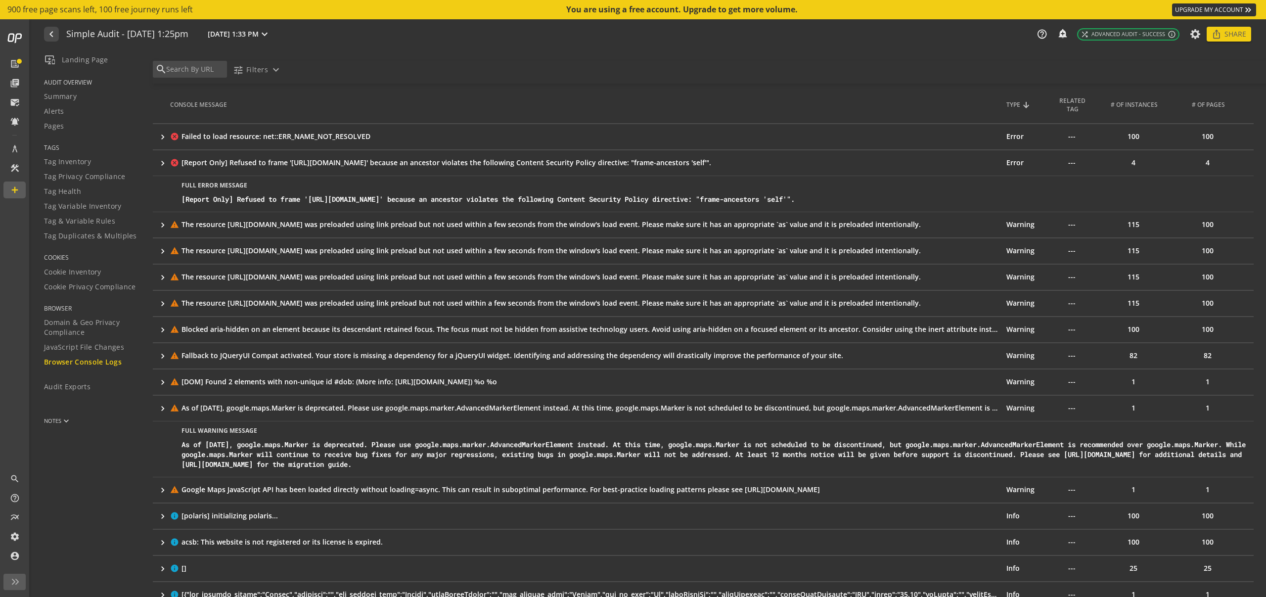
scroll to position [195, 0]
click at [93, 346] on span "JavaScript File Changes" at bounding box center [84, 347] width 80 height 10
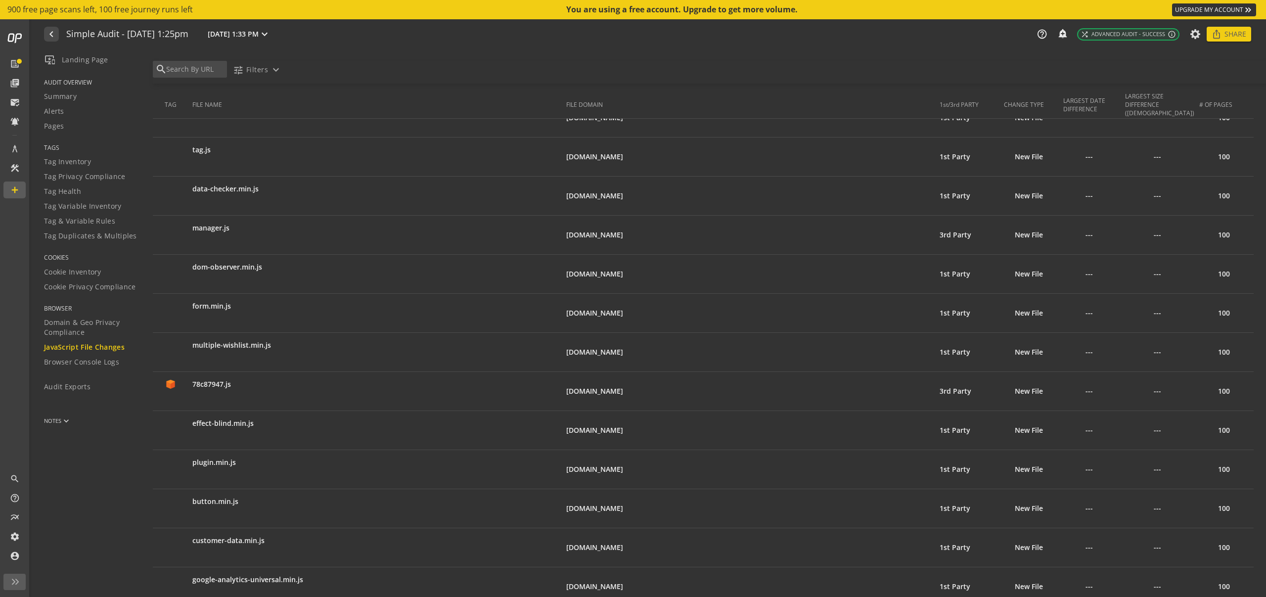
scroll to position [1157, 0]
click at [93, 326] on span "Domain & Geo Privacy Compliance" at bounding box center [92, 328] width 96 height 20
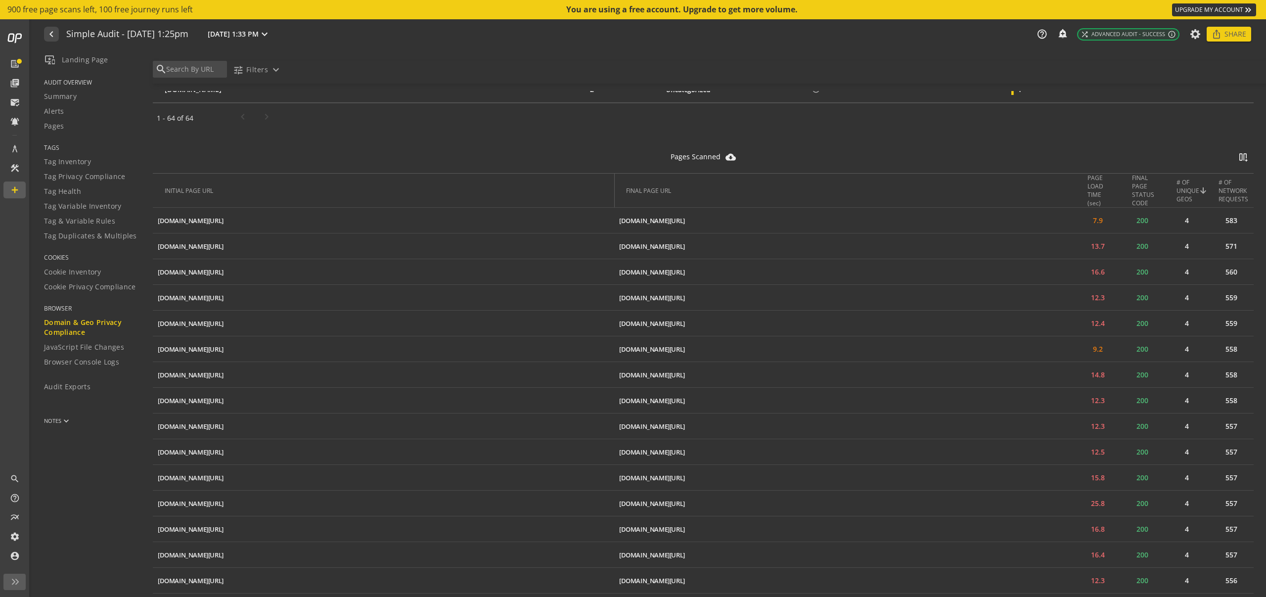
scroll to position [1992, 0]
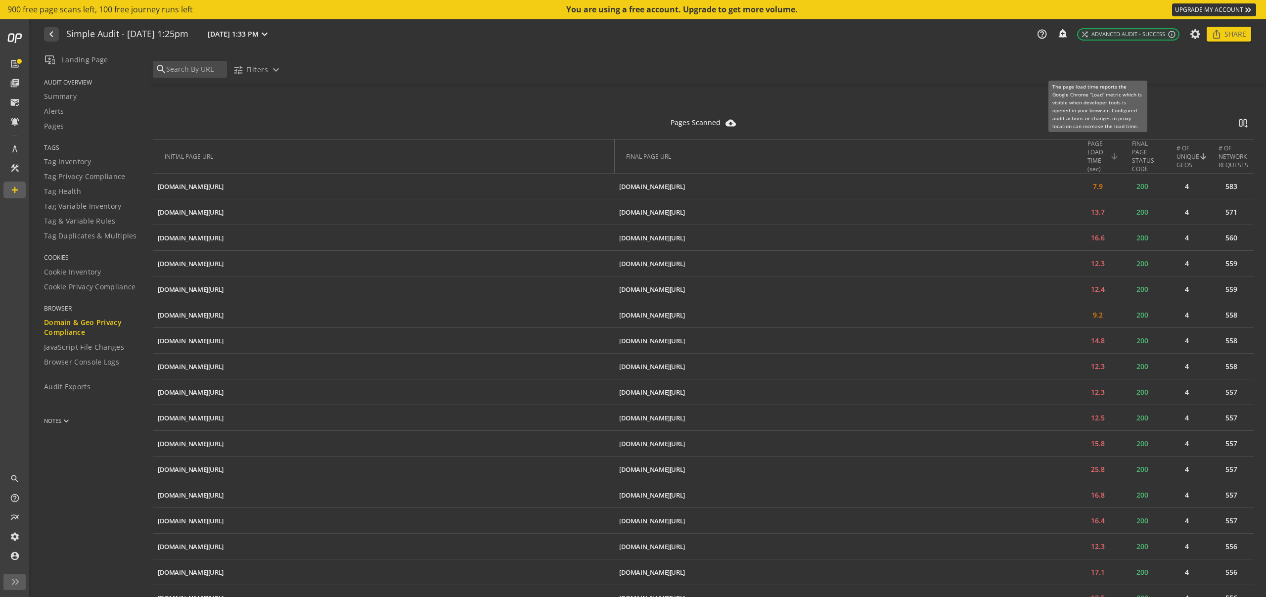
click at [1109, 159] on icon at bounding box center [1114, 156] width 12 height 12
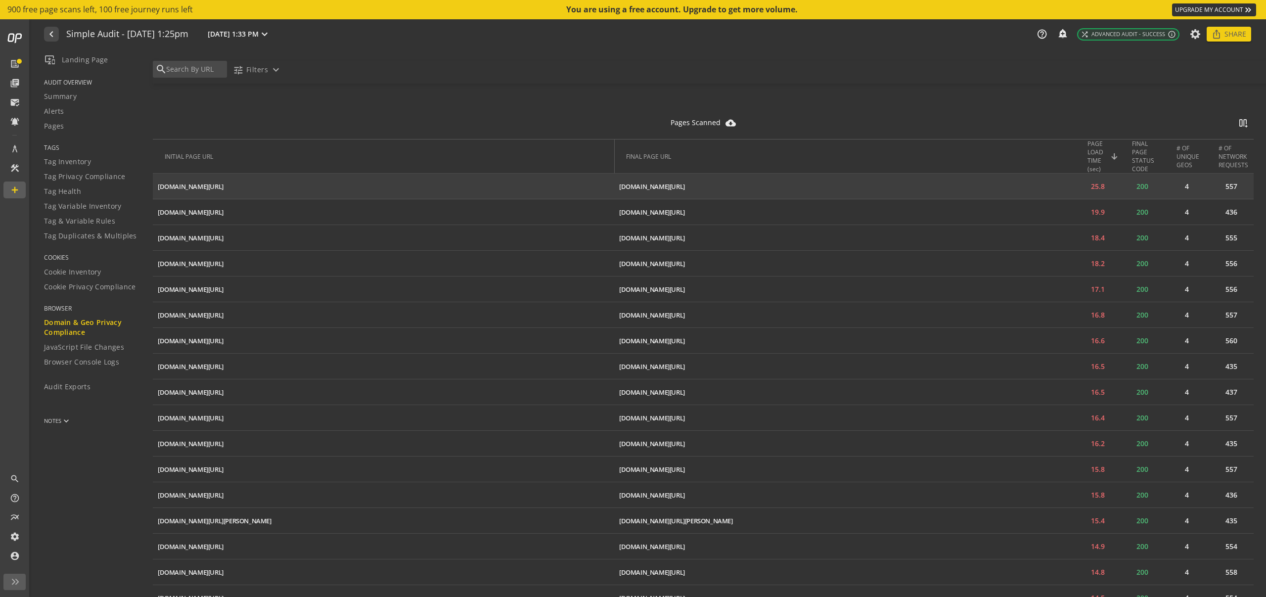
click at [1225, 186] on td "557" at bounding box center [1231, 187] width 45 height 26
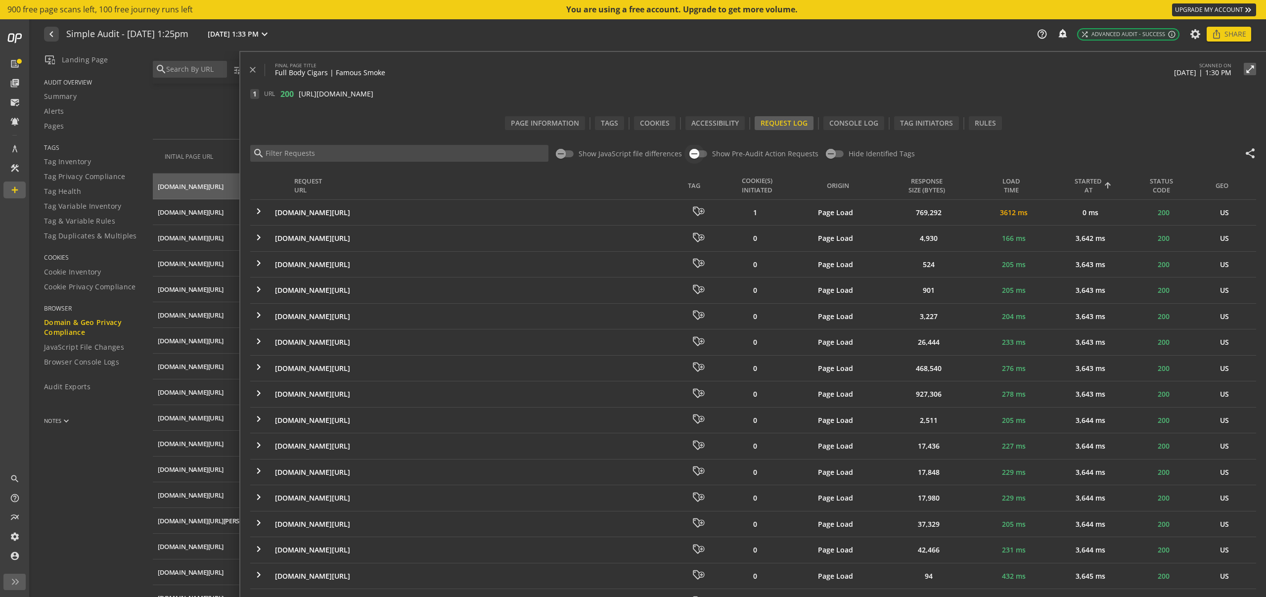
click at [699, 154] on span "button" at bounding box center [695, 154] width 20 height 20
click at [699, 154] on icon "button" at bounding box center [702, 153] width 9 height 9
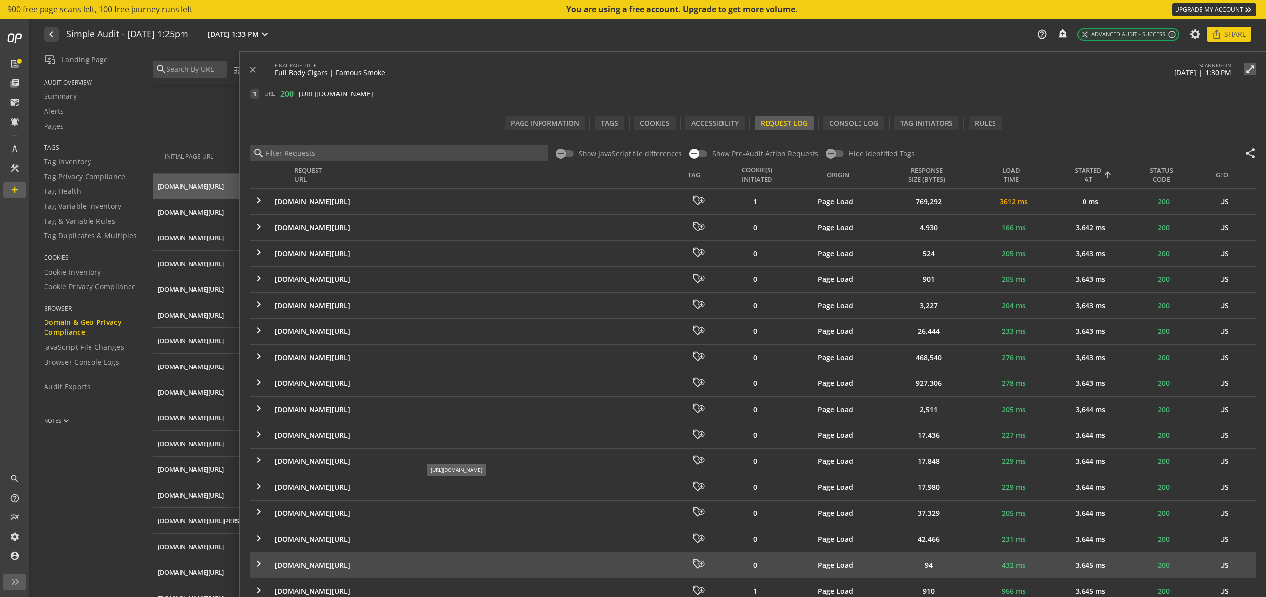
scroll to position [0, 0]
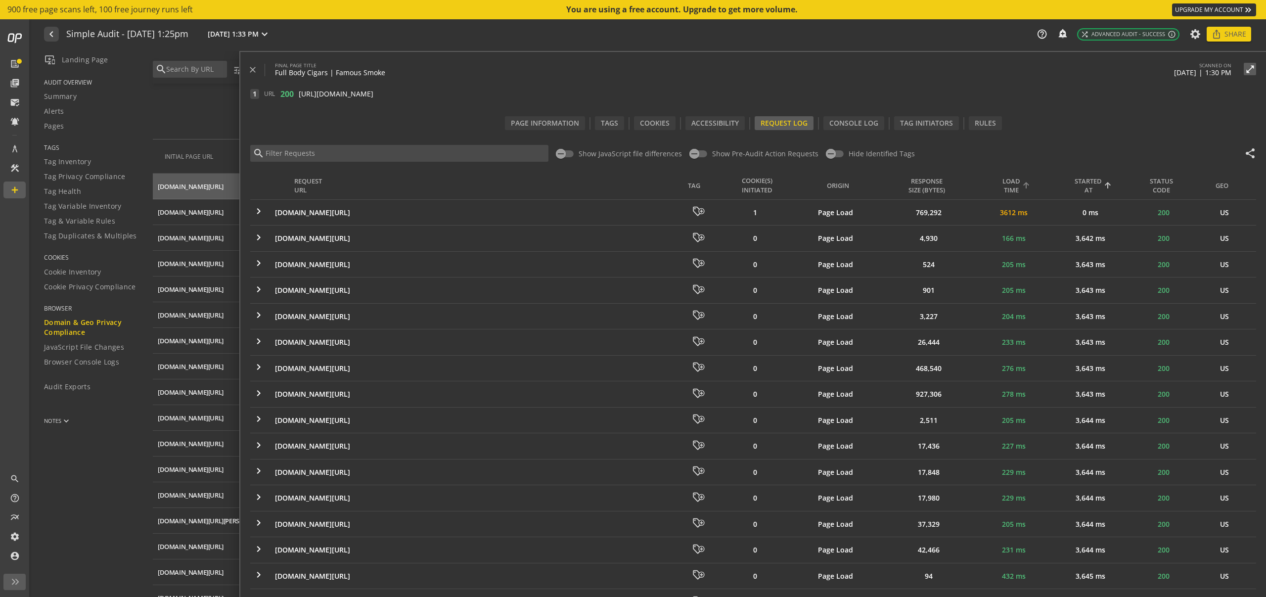
click at [1015, 181] on div "Load Time" at bounding box center [1012, 186] width 18 height 18
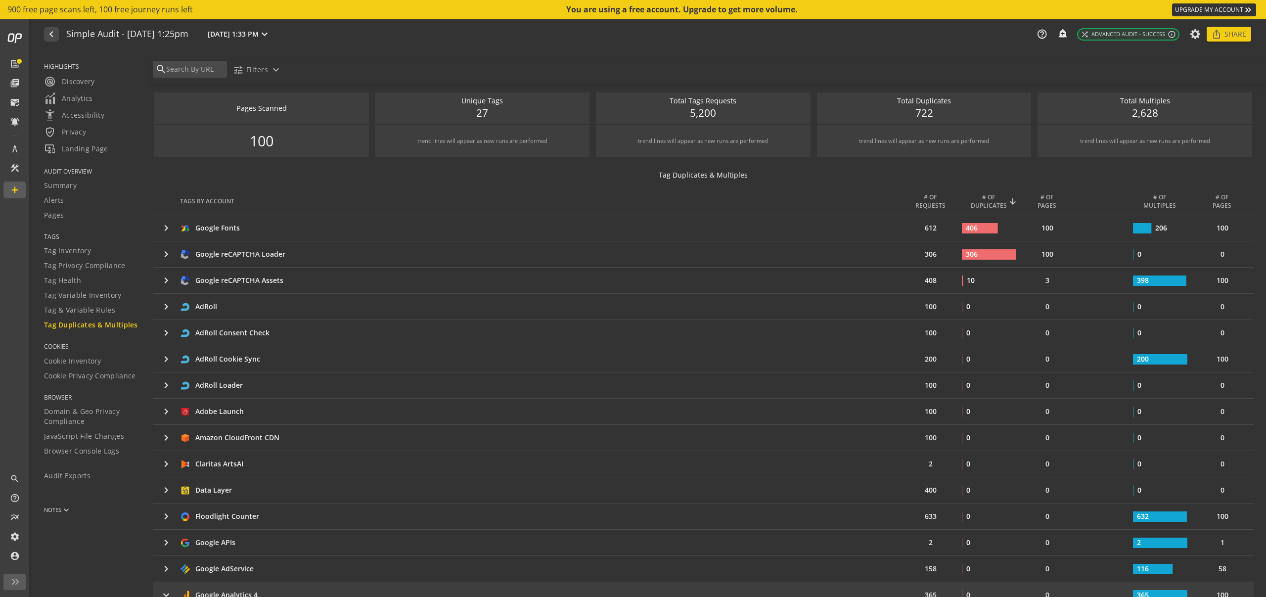
scroll to position [374, 0]
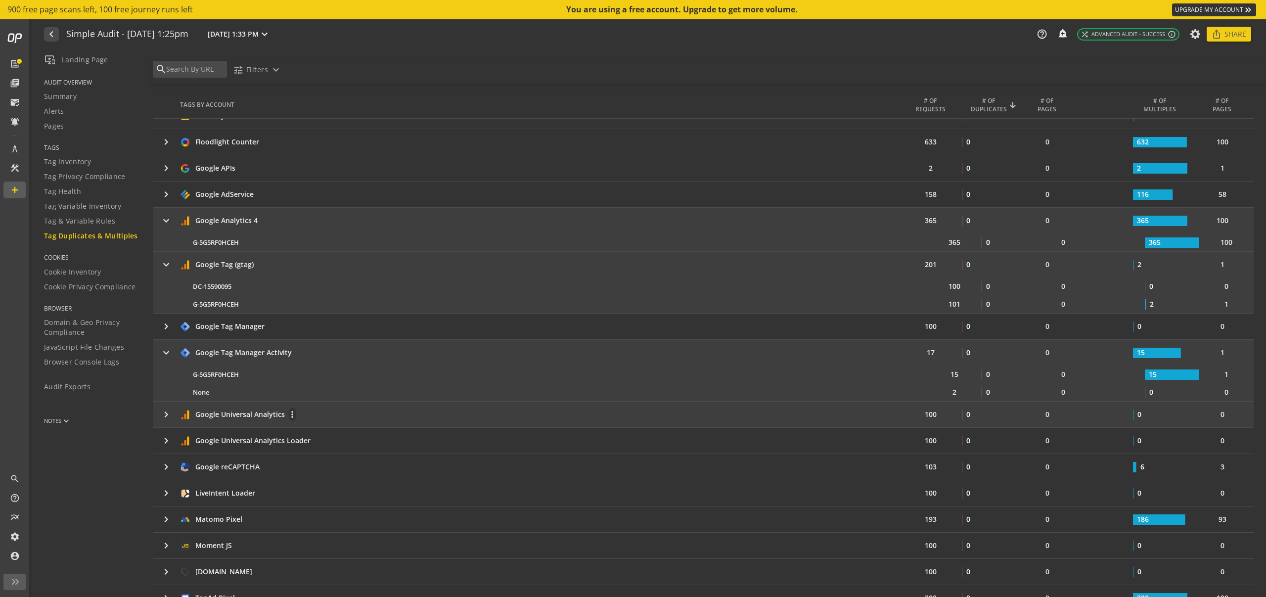
click at [380, 413] on div "Google Universal Analytics more_vert" at bounding box center [542, 415] width 724 height 14
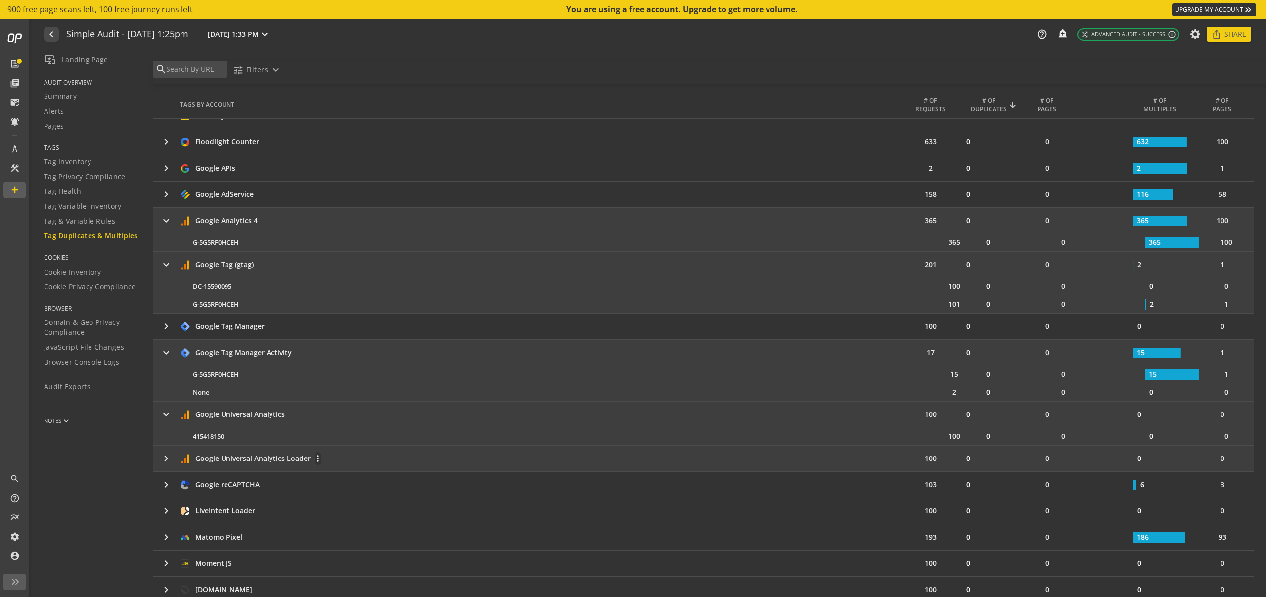
click at [383, 457] on div "Google Universal Analytics Loader more_vert" at bounding box center [542, 459] width 724 height 14
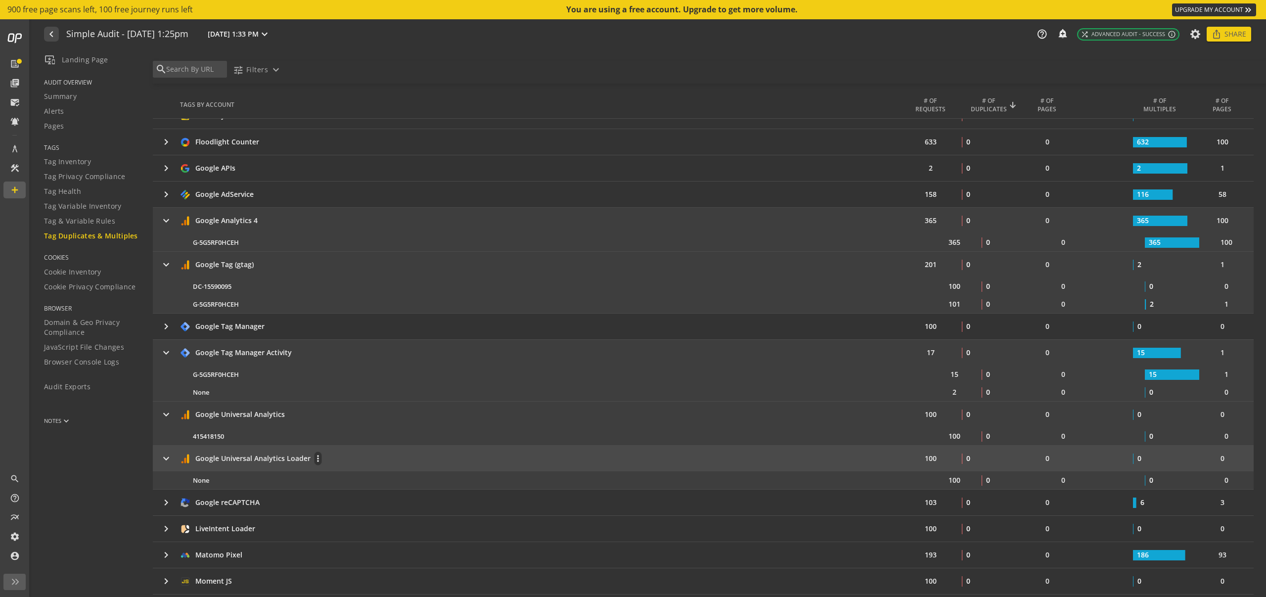
click at [383, 457] on div "Google Universal Analytics Loader more_vert" at bounding box center [542, 459] width 724 height 14
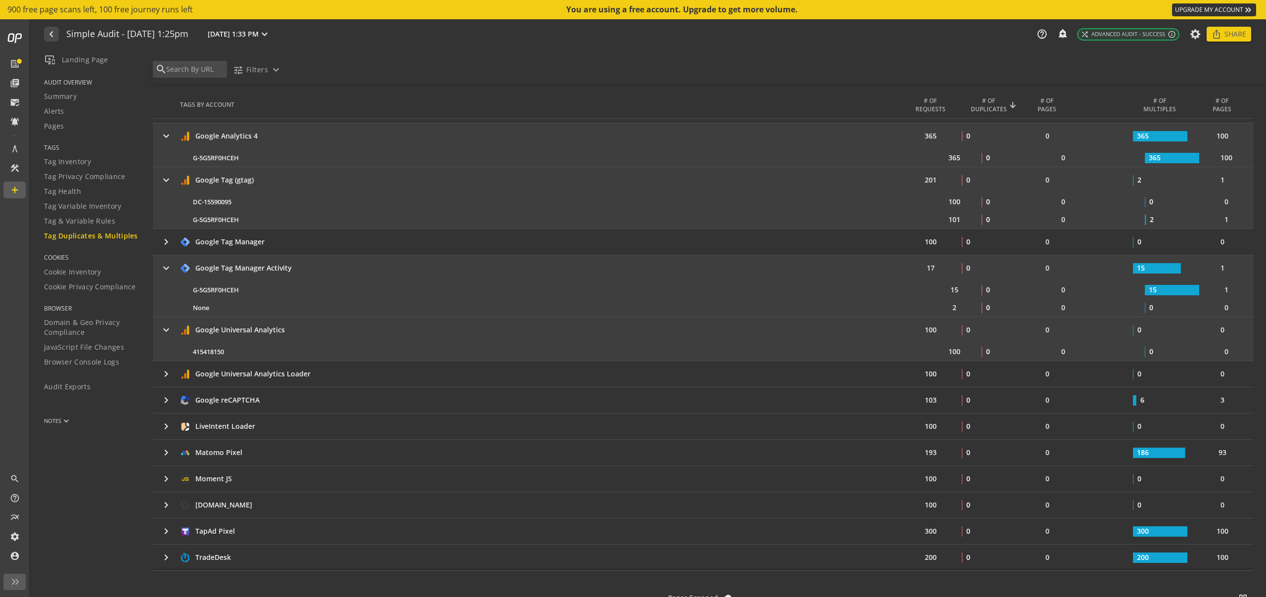
scroll to position [461, 0]
click at [88, 219] on span "Tag & Variable Rules" at bounding box center [79, 221] width 71 height 10
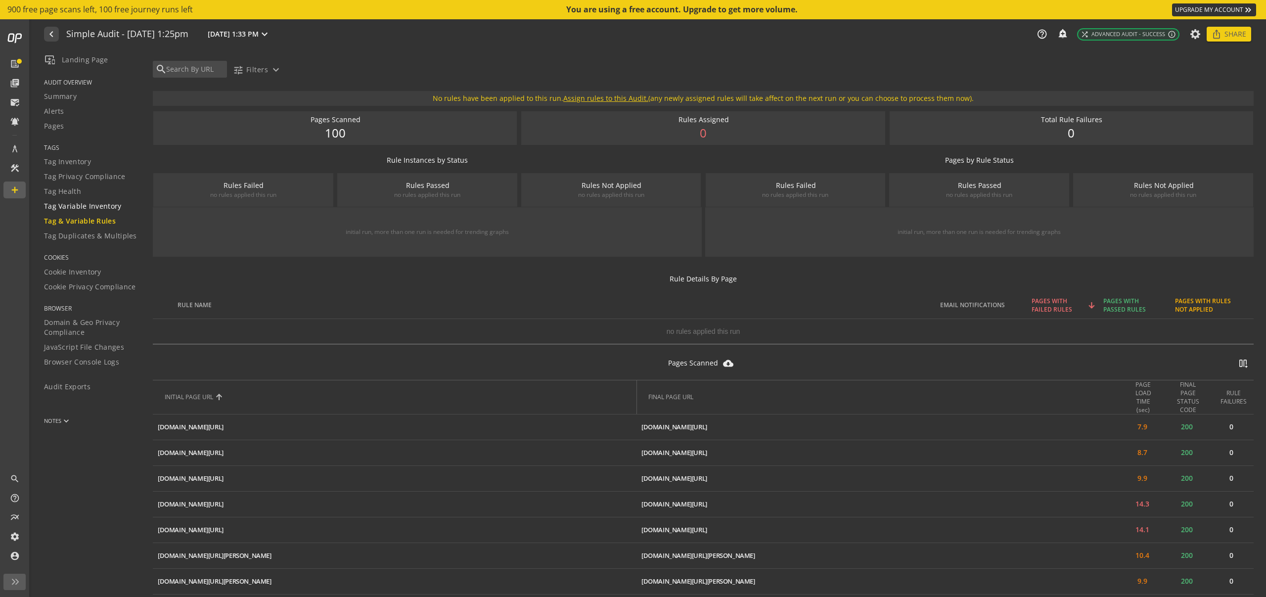
click at [89, 205] on span "Tag Variable Inventory" at bounding box center [83, 206] width 78 height 10
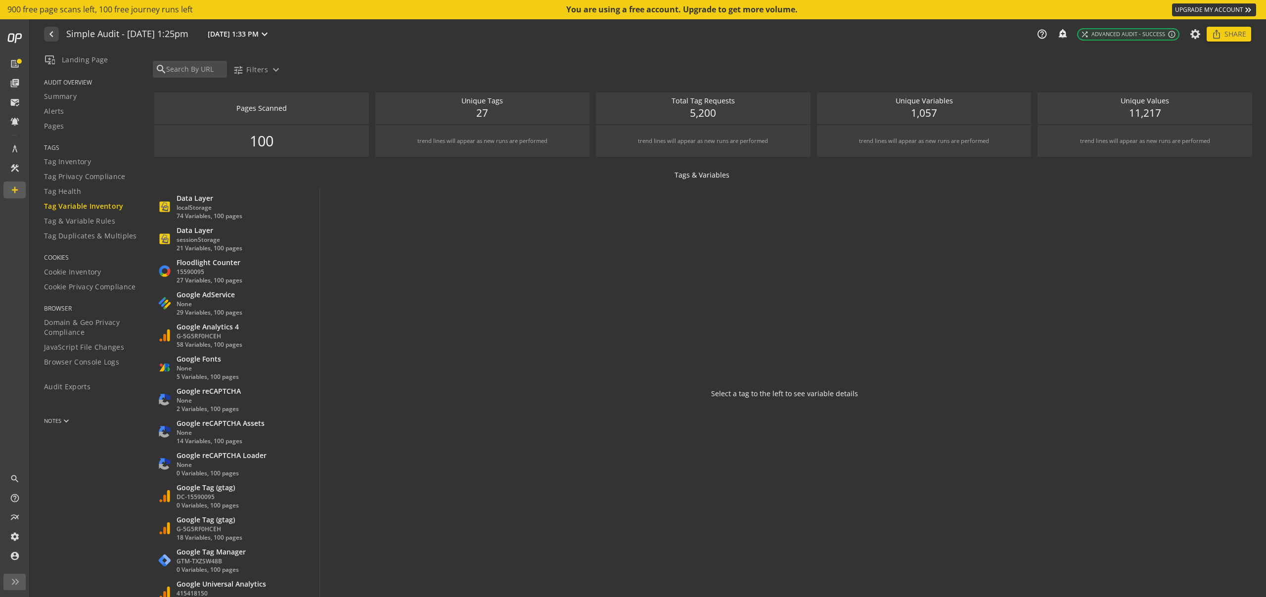
scroll to position [277, 0]
click at [220, 325] on div "Google Analytics 4" at bounding box center [210, 324] width 66 height 10
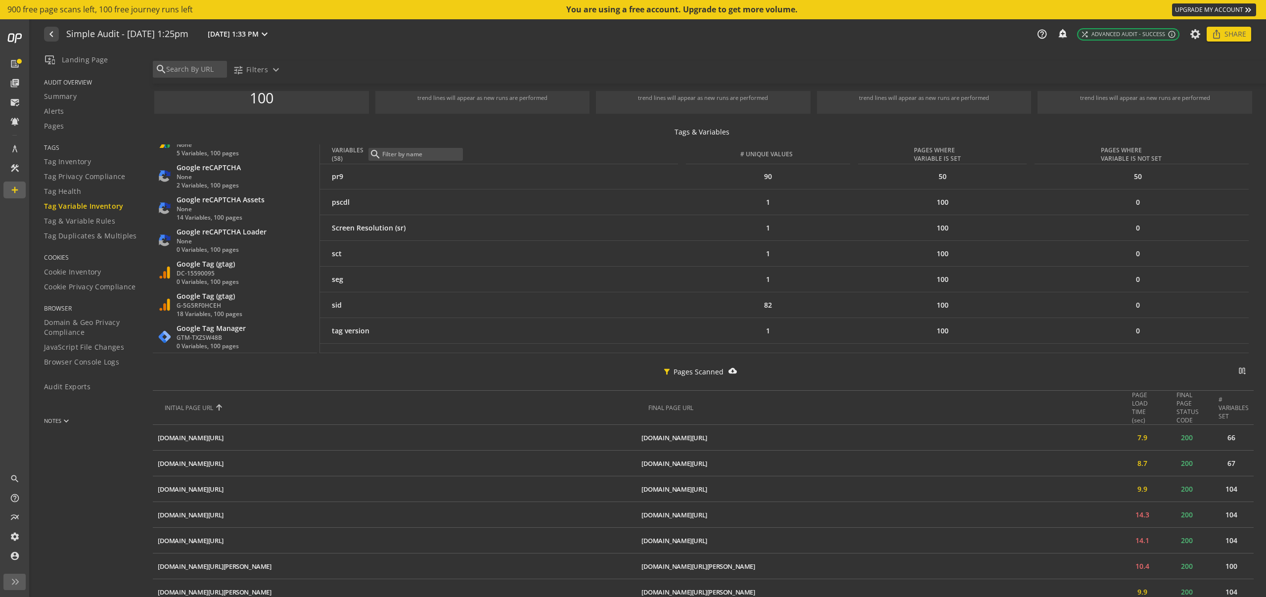
scroll to position [492, 0]
click at [236, 225] on div "Google Tag (gtag)" at bounding box center [208, 227] width 62 height 10
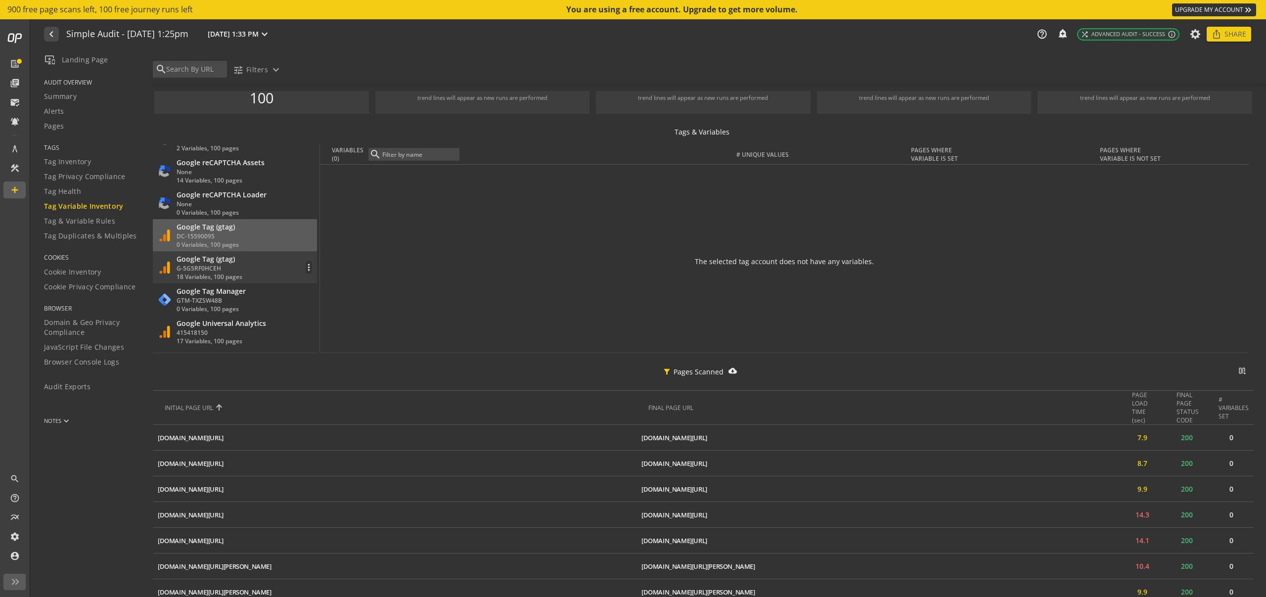
click at [256, 261] on div "Google Tag (gtag) G-5G5RF0HCEH 18 Variables, 100 pages more_vert" at bounding box center [235, 267] width 154 height 27
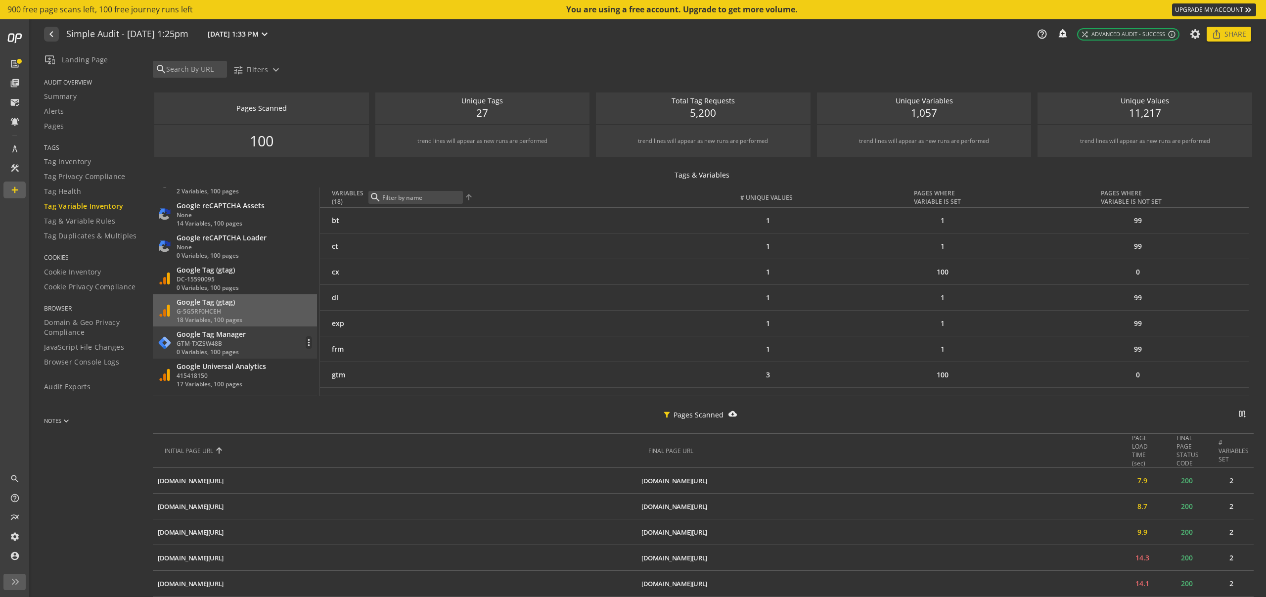
click at [234, 337] on div "Google Tag Manager" at bounding box center [211, 334] width 69 height 10
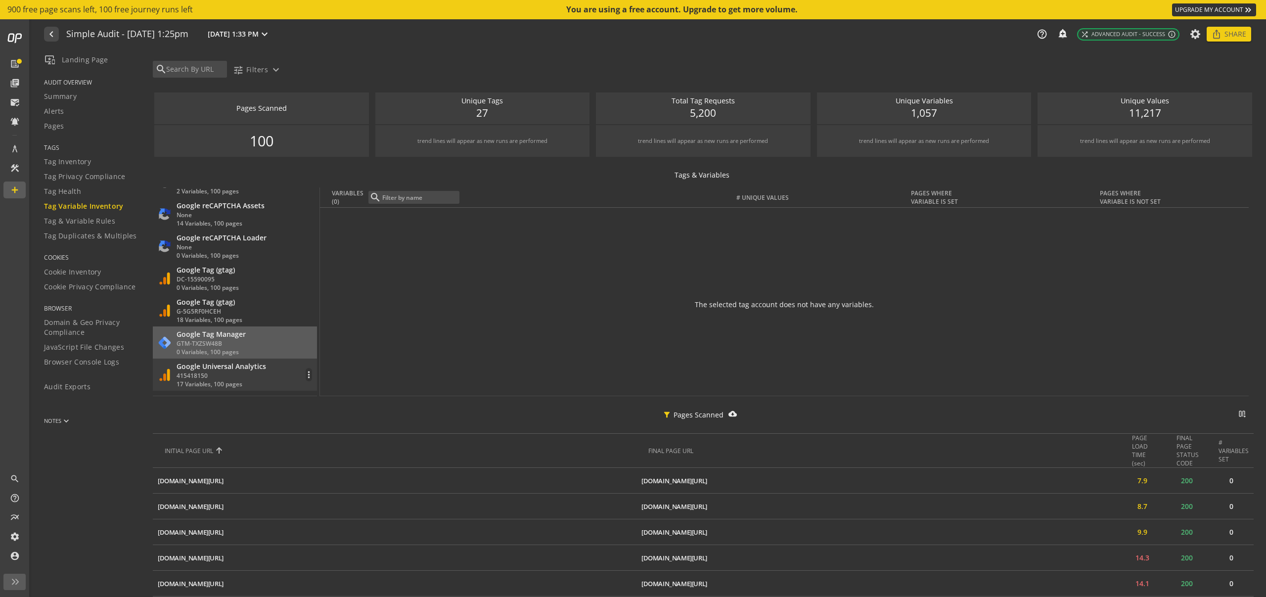
click at [262, 369] on div "Google Universal Analytics" at bounding box center [222, 367] width 90 height 10
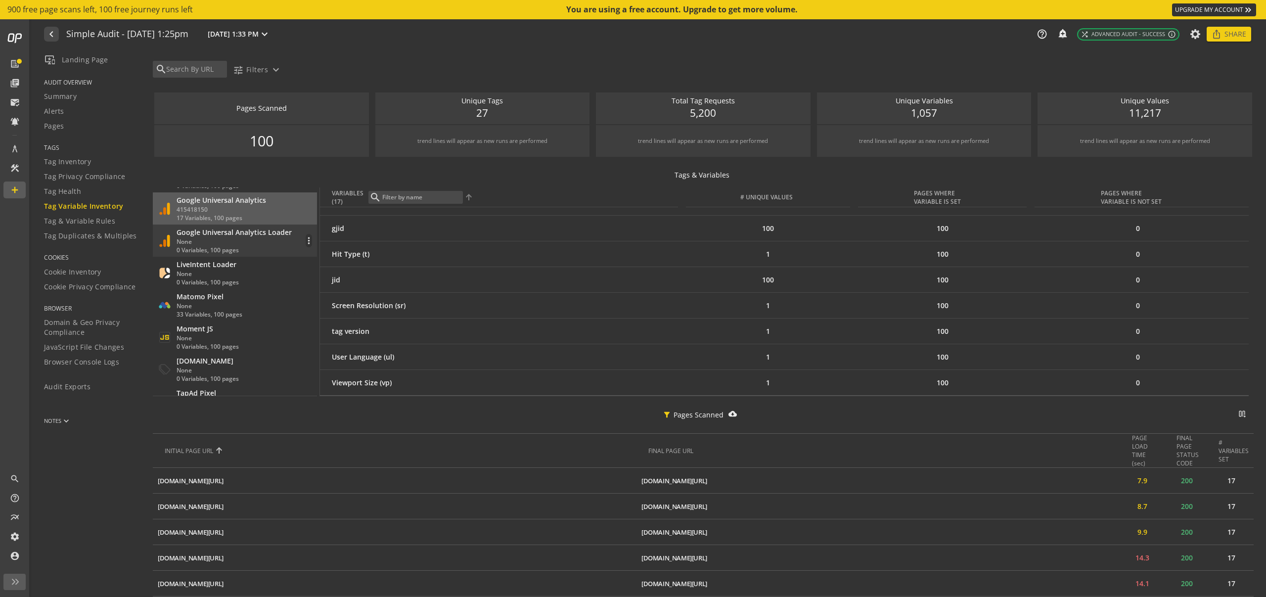
scroll to position [660, 0]
click at [239, 304] on div "None" at bounding box center [210, 304] width 66 height 8
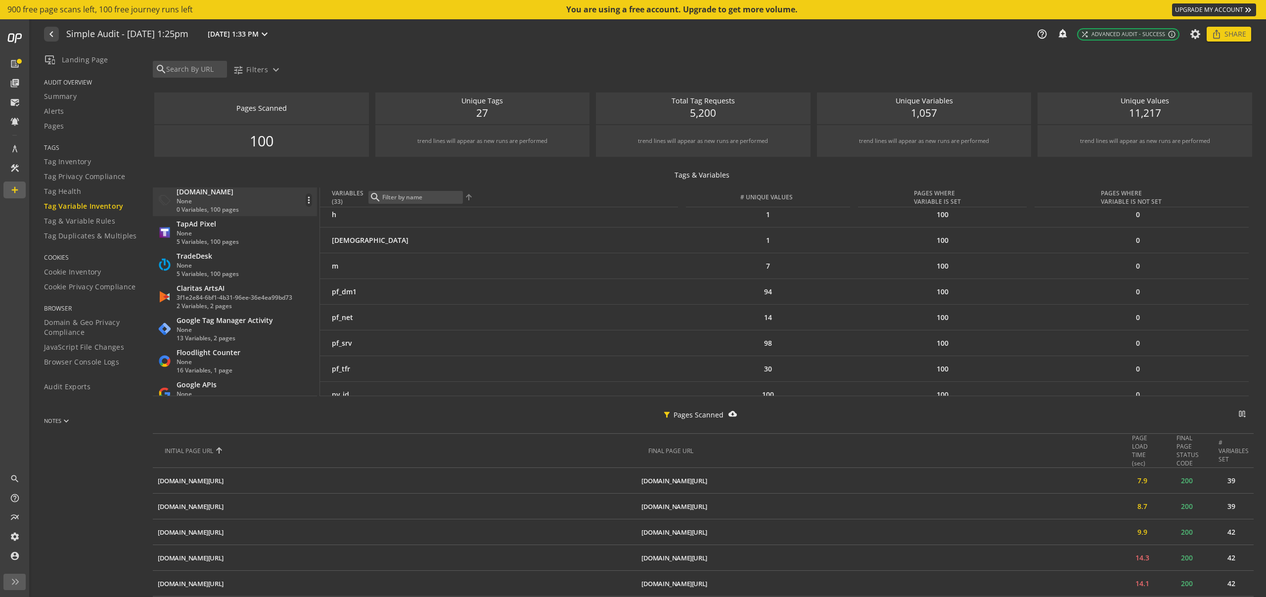
scroll to position [829, 0]
click at [228, 324] on div "None" at bounding box center [225, 327] width 96 height 8
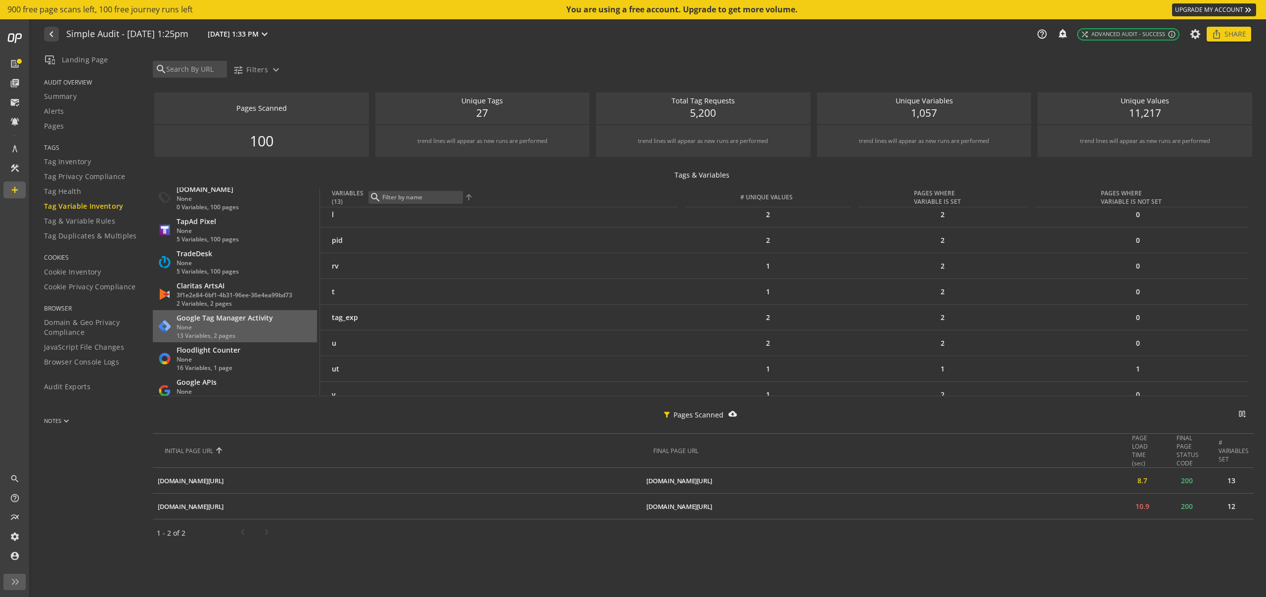
scroll to position [146, 0]
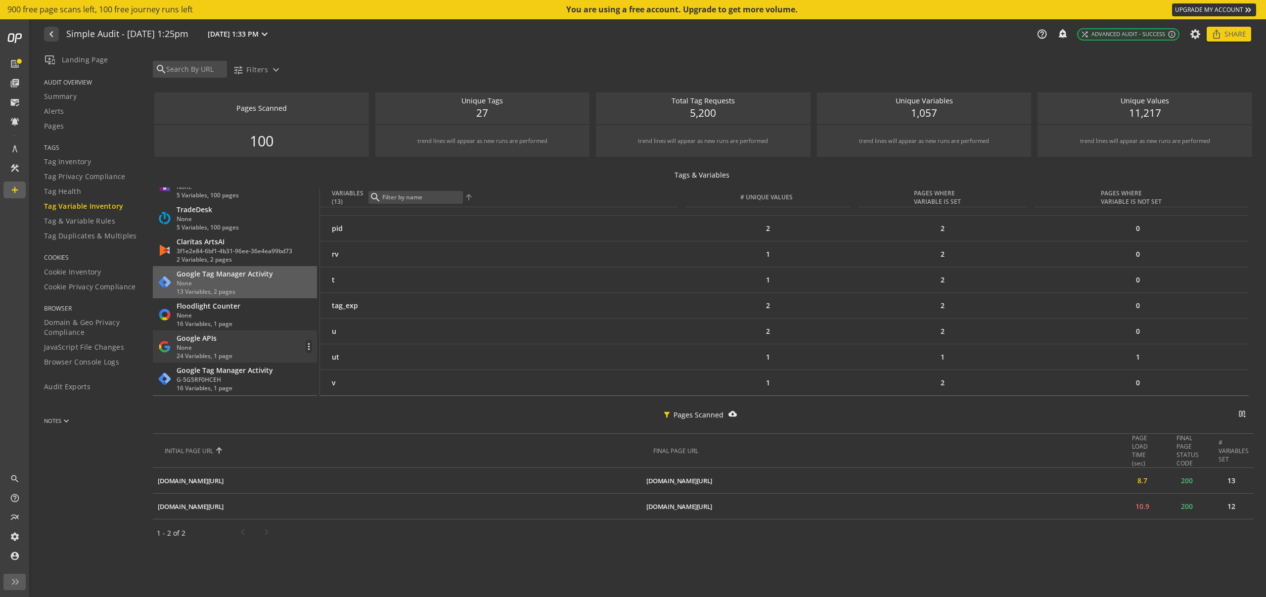
click at [195, 337] on div "Google APIs" at bounding box center [205, 338] width 56 height 10
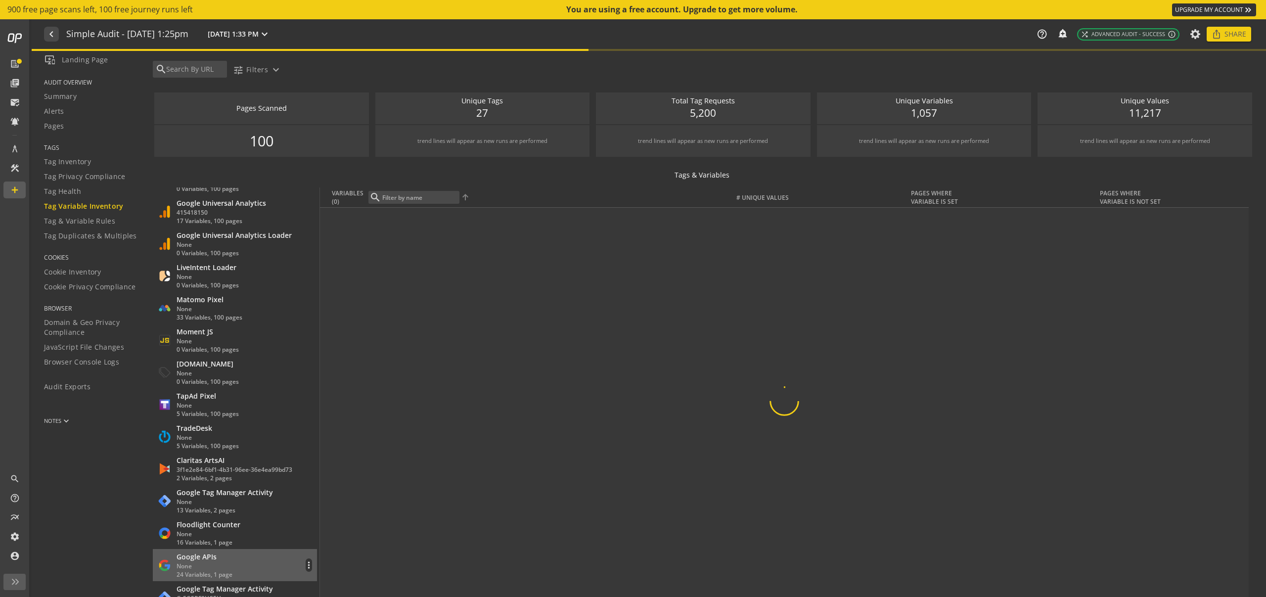
scroll to position [0, 0]
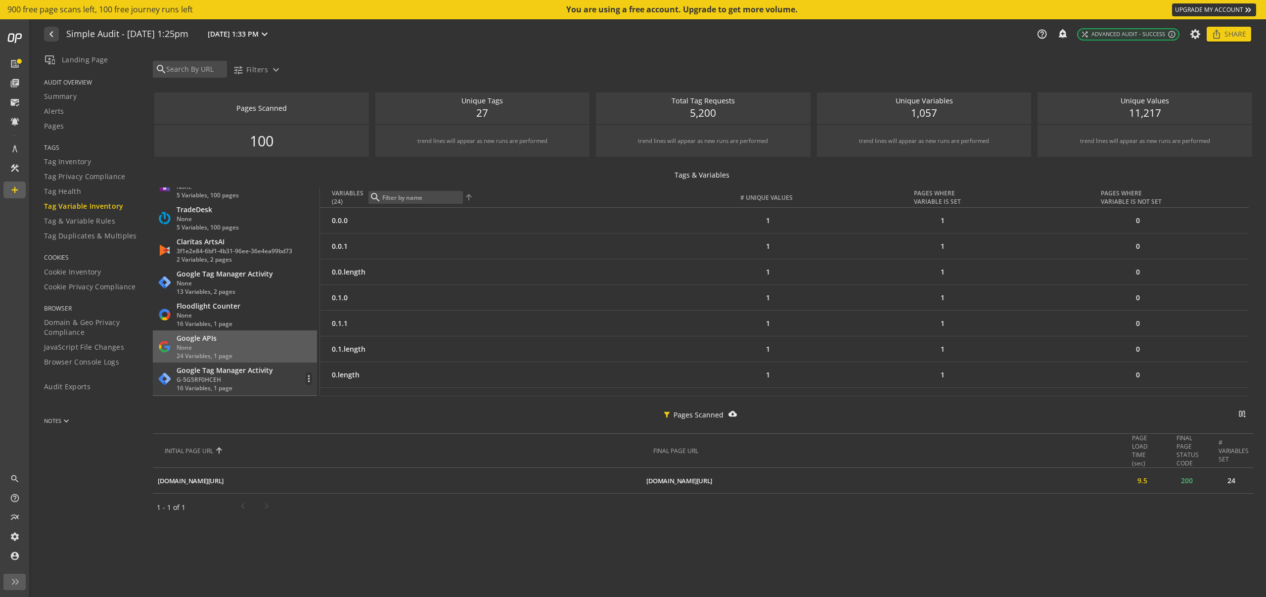
click at [226, 374] on div "Google Tag Manager Activity" at bounding box center [225, 371] width 96 height 10
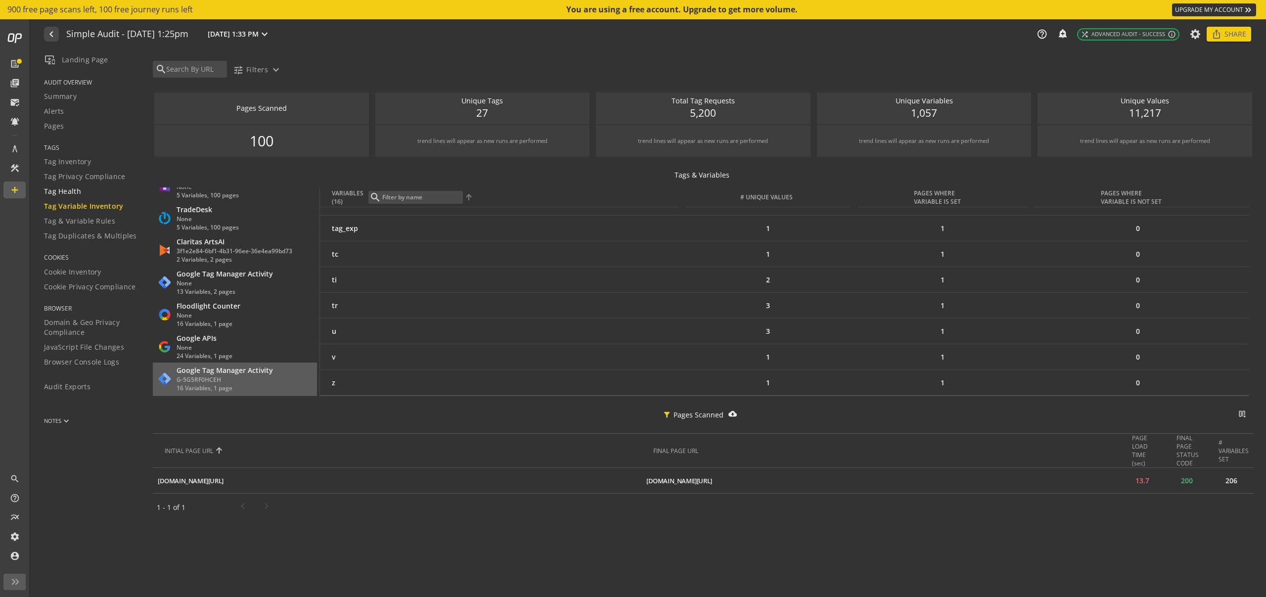
click at [46, 188] on span "Tag Health" at bounding box center [62, 191] width 37 height 10
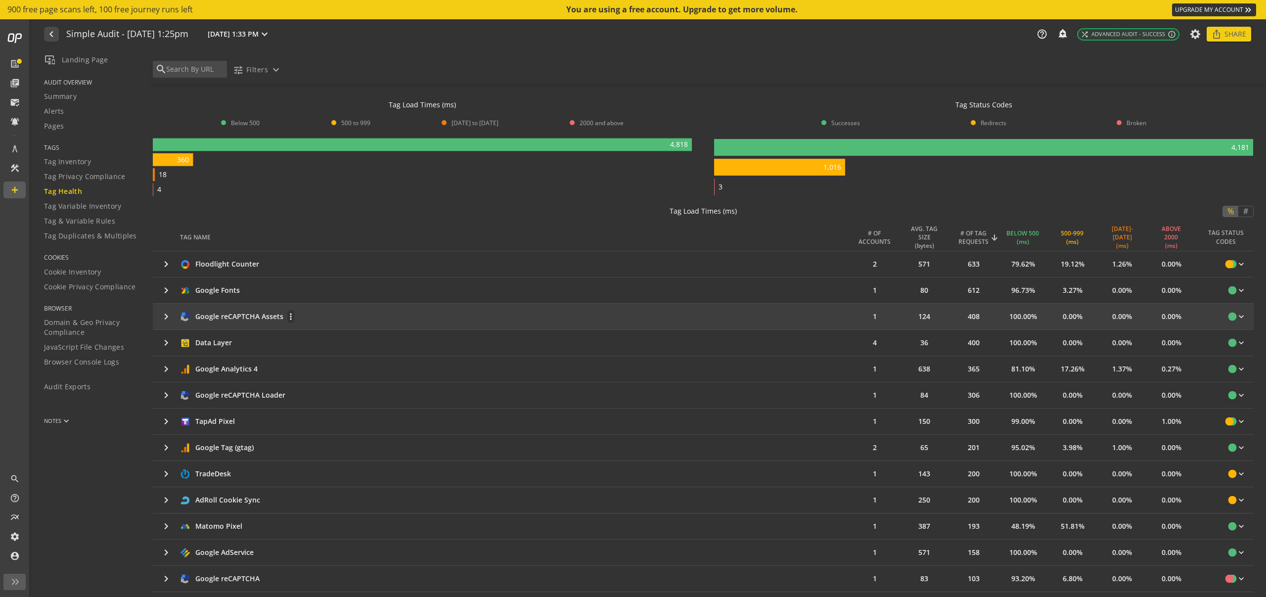
scroll to position [71, 0]
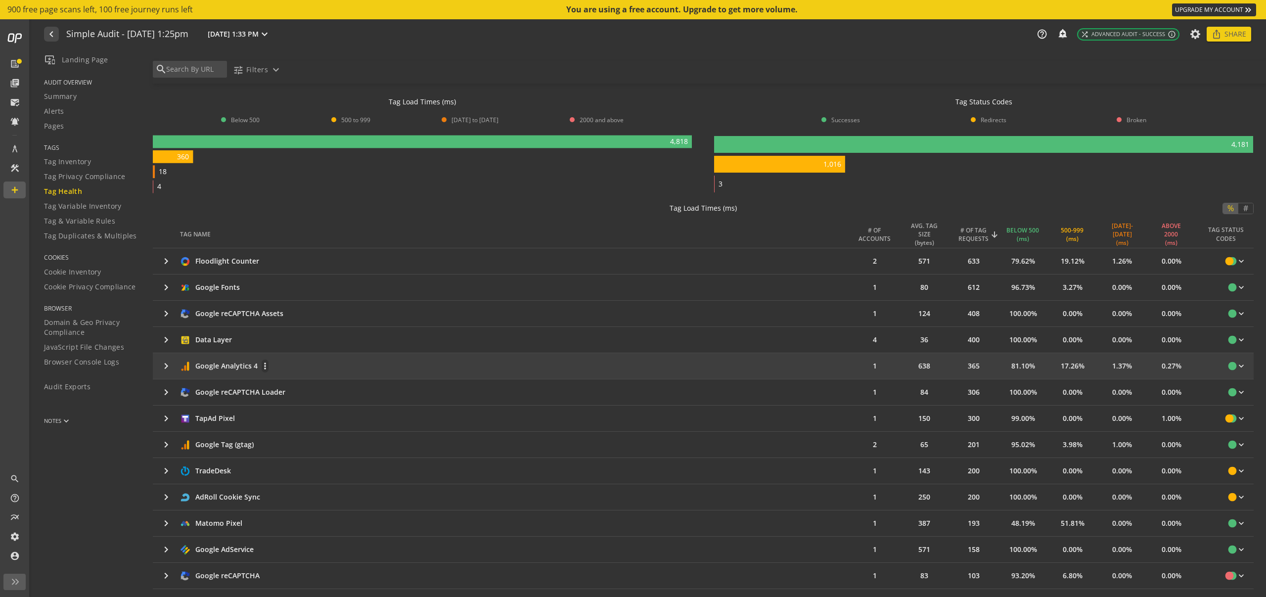
click at [829, 370] on div "Google Analytics 4 more_vert" at bounding box center [515, 366] width 670 height 14
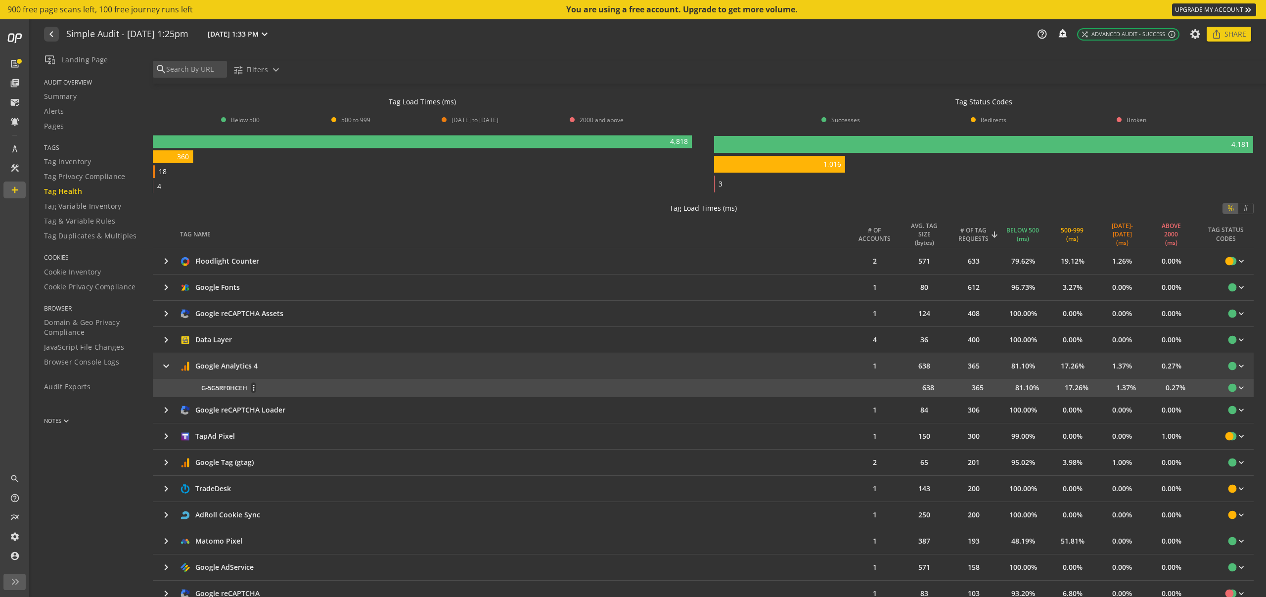
click at [823, 390] on div "G-5G5RF0HCEH more_vert" at bounding box center [529, 387] width 657 height 11
click at [254, 383] on mat-icon "more_vert" at bounding box center [253, 387] width 4 height 9
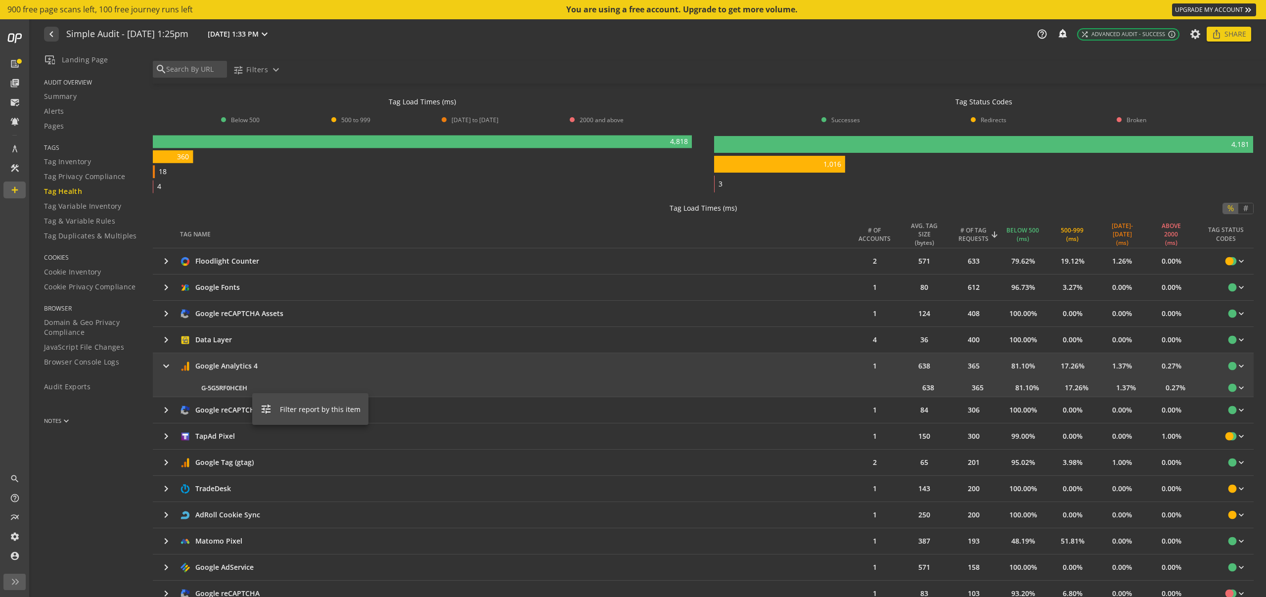
click at [219, 386] on div at bounding box center [633, 298] width 1266 height 597
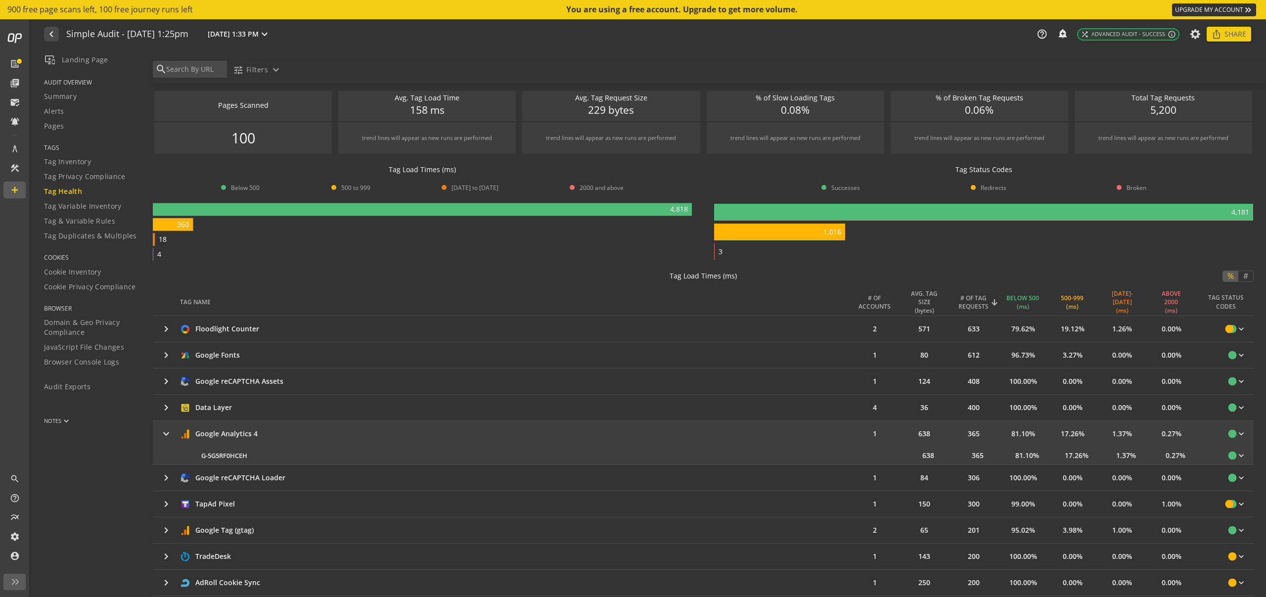
scroll to position [4, 0]
click at [1172, 303] on div "ABOVE 2000 (ms)" at bounding box center [1171, 300] width 33 height 25
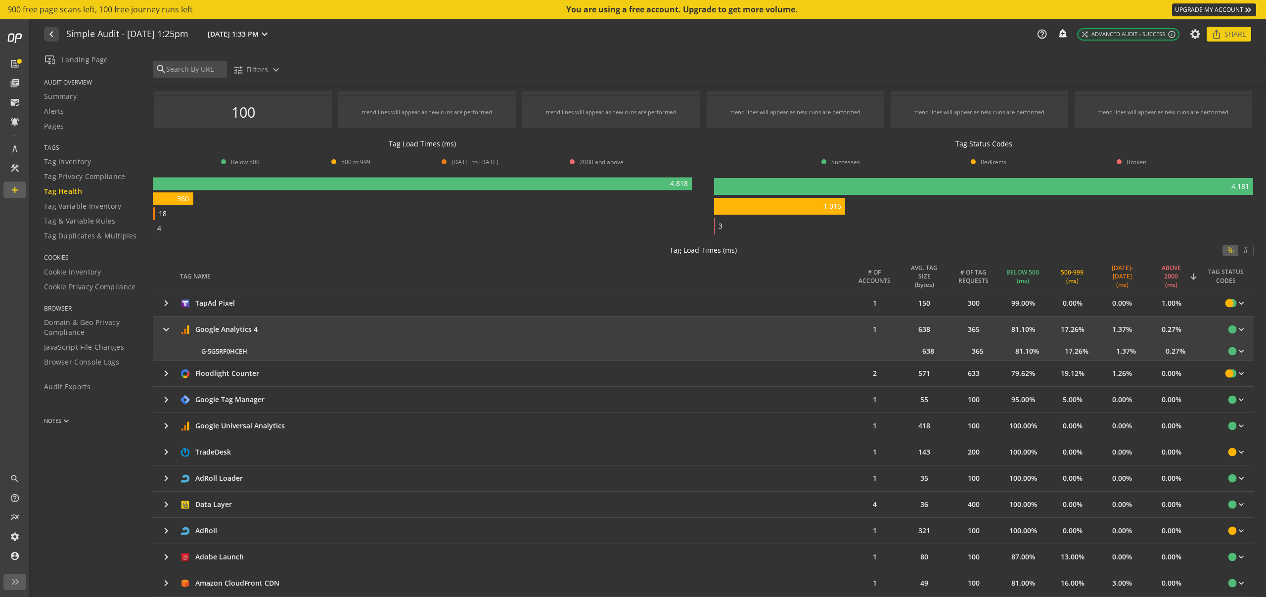
scroll to position [30, 0]
click at [60, 98] on span "Summary" at bounding box center [60, 97] width 33 height 10
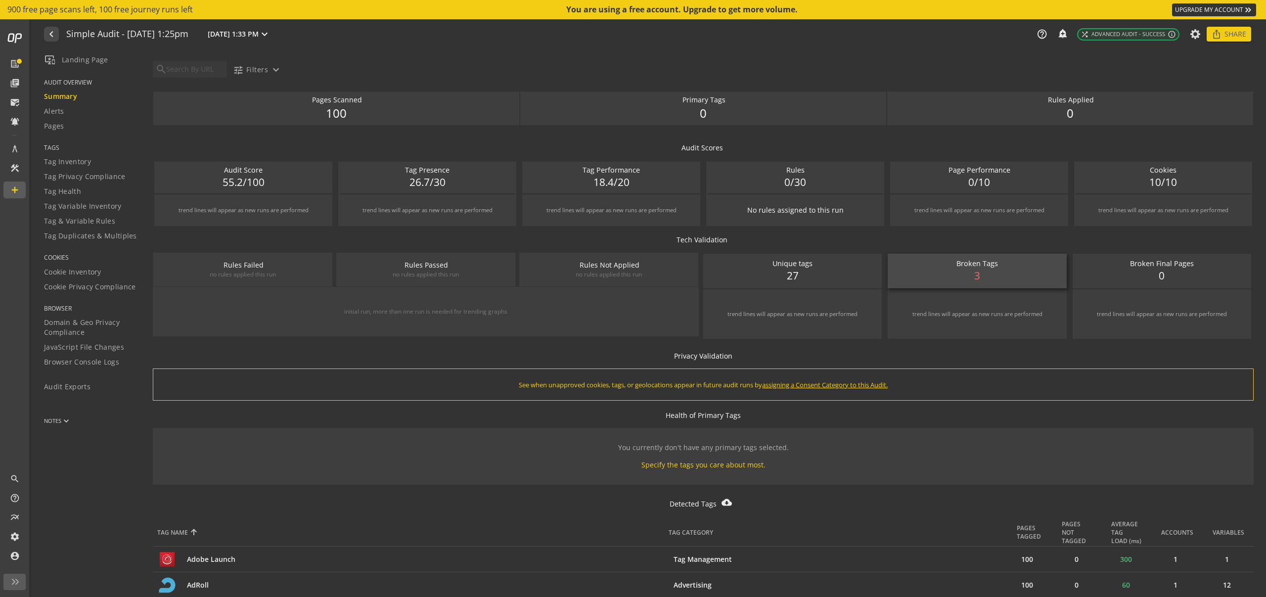
click at [978, 266] on div "Broken Tags" at bounding box center [977, 264] width 134 height 10
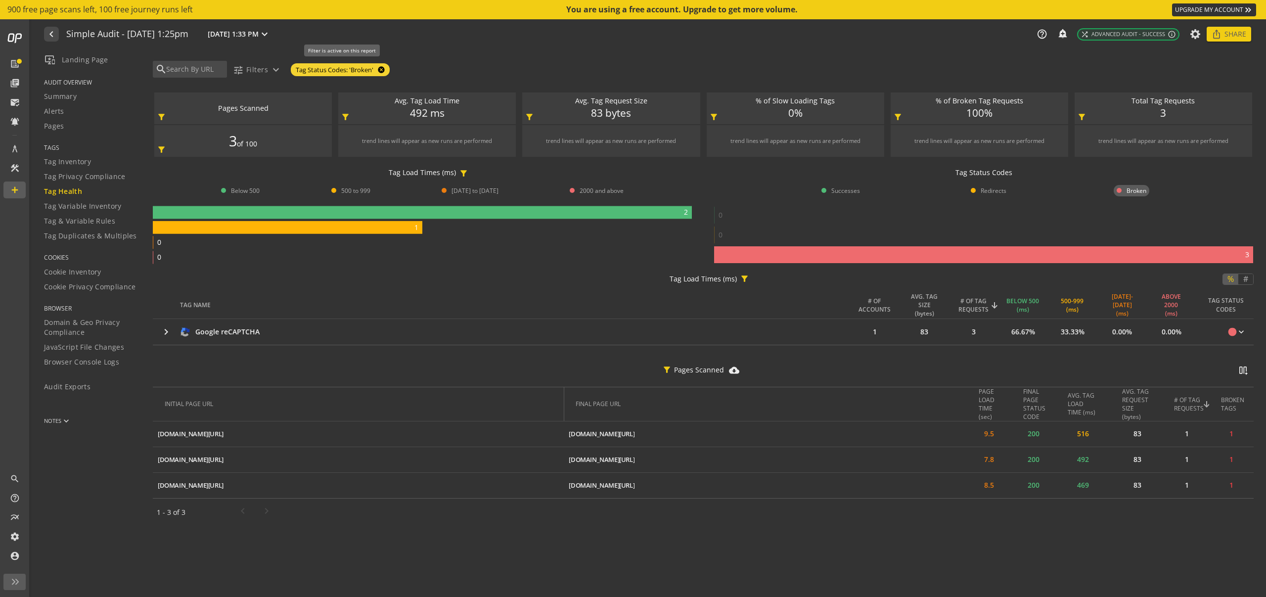
click at [380, 68] on mat-icon "cancel" at bounding box center [380, 70] width 14 height 8
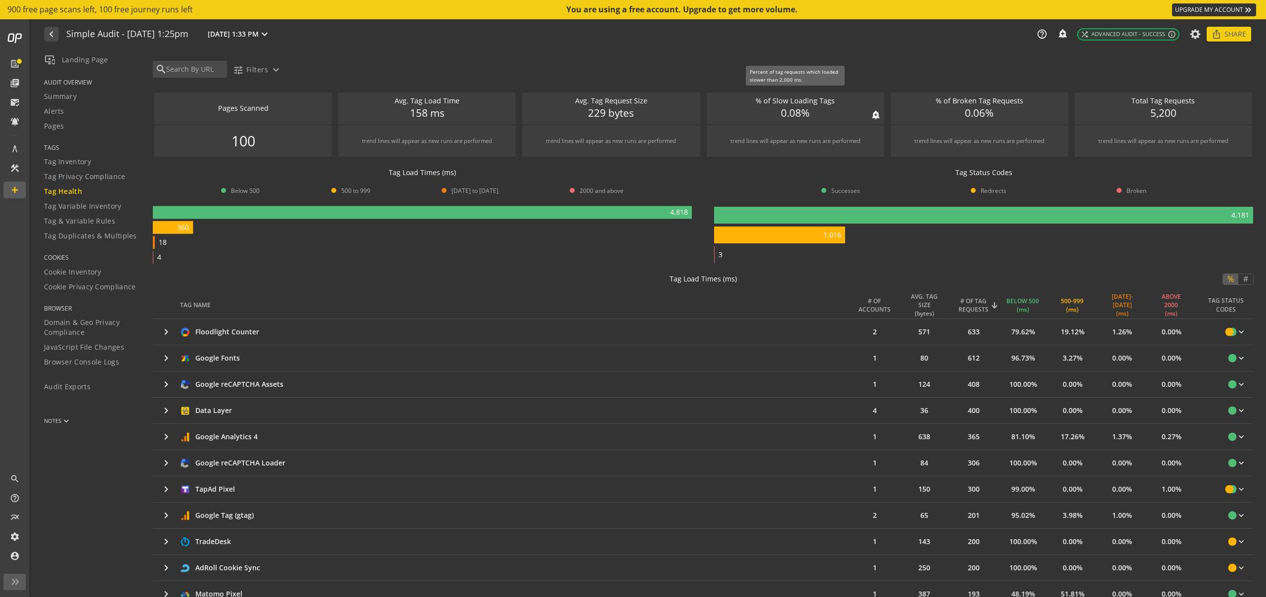
click at [798, 110] on span "0.08%" at bounding box center [795, 113] width 29 height 15
click at [66, 99] on span "Summary" at bounding box center [60, 97] width 33 height 10
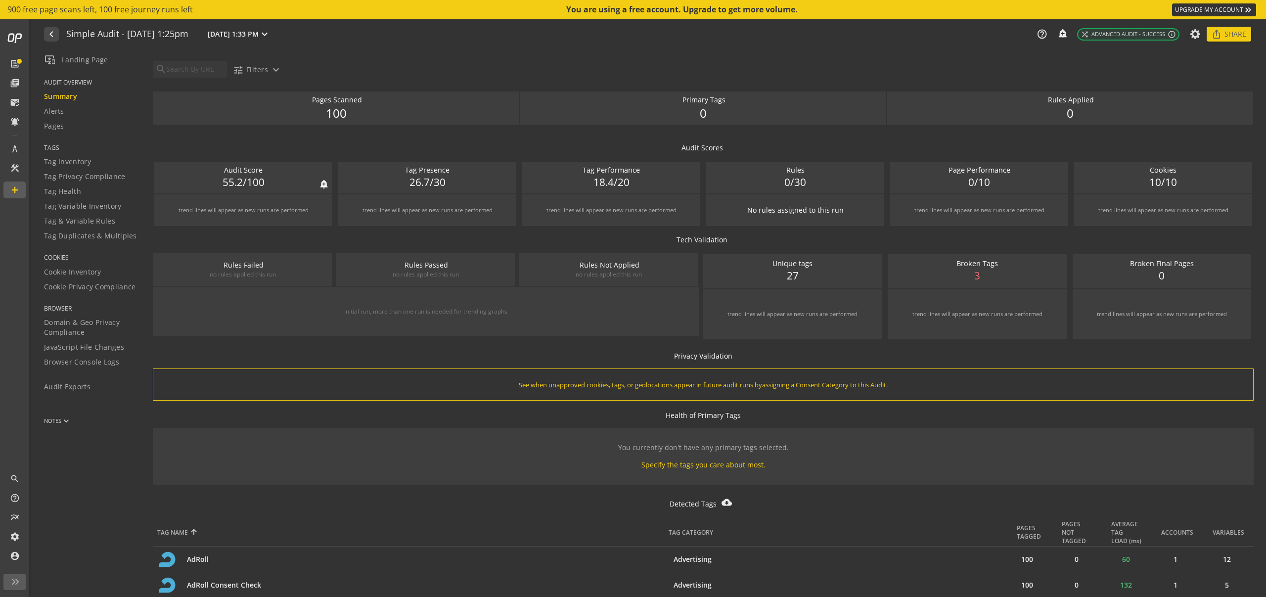
click at [231, 176] on span "55.2/100" at bounding box center [244, 182] width 42 height 15
click at [257, 177] on span "55.2/100" at bounding box center [244, 182] width 42 height 15
click at [972, 268] on div "Broken Tags" at bounding box center [977, 264] width 134 height 10
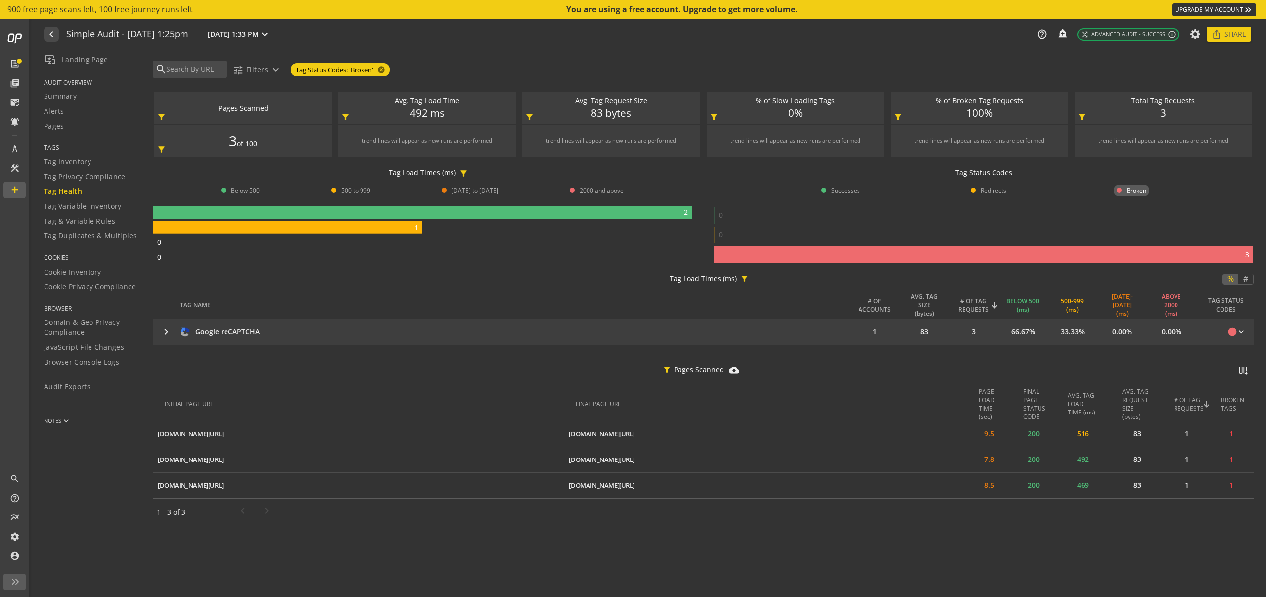
click at [164, 326] on mat-icon "keyboard_arrow_right" at bounding box center [166, 332] width 12 height 12
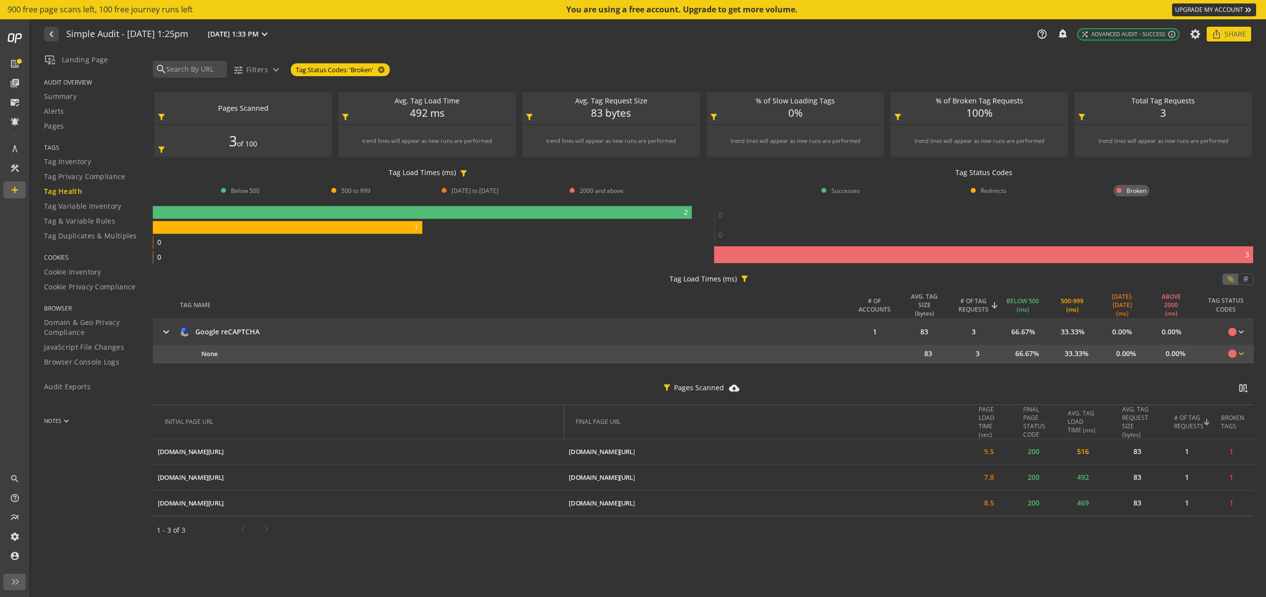
click at [1235, 352] on mat-icon "circle" at bounding box center [1233, 354] width 10 height 10
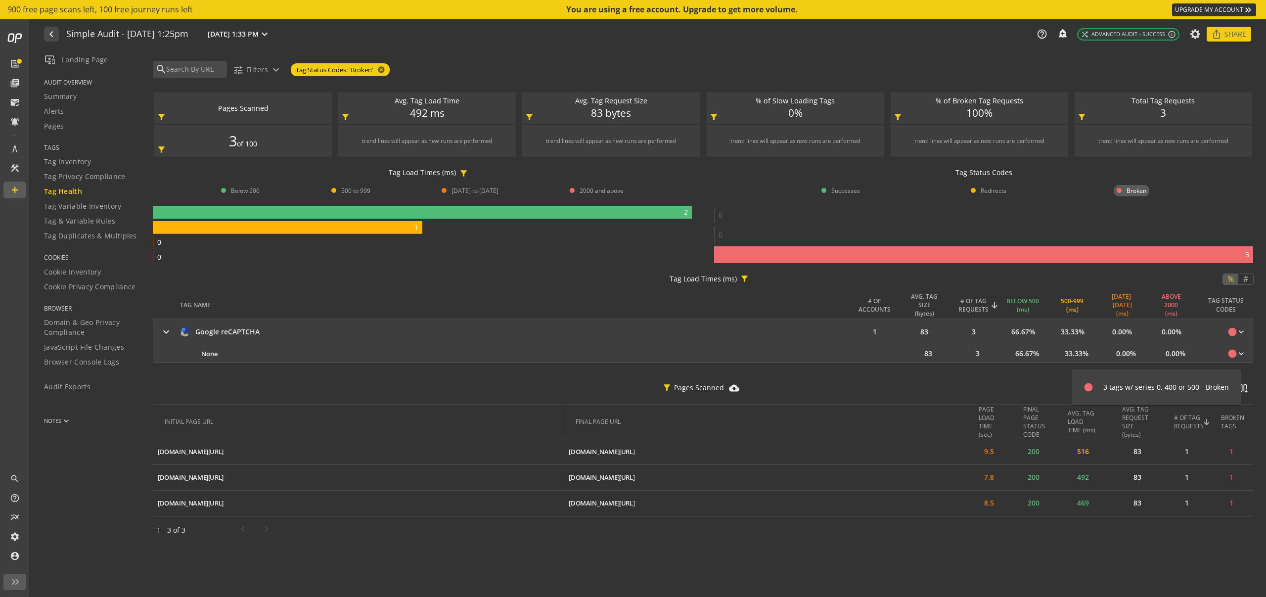
click at [1236, 328] on div at bounding box center [633, 298] width 1266 height 597
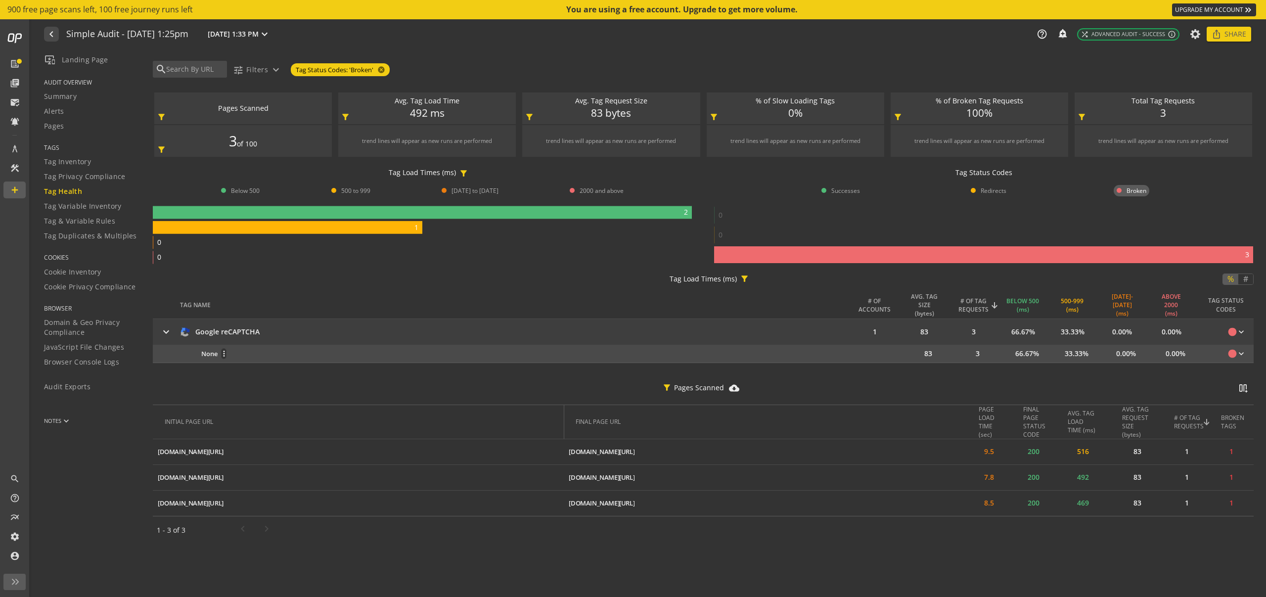
scroll to position [3, 0]
